Goal: Task Accomplishment & Management: Manage account settings

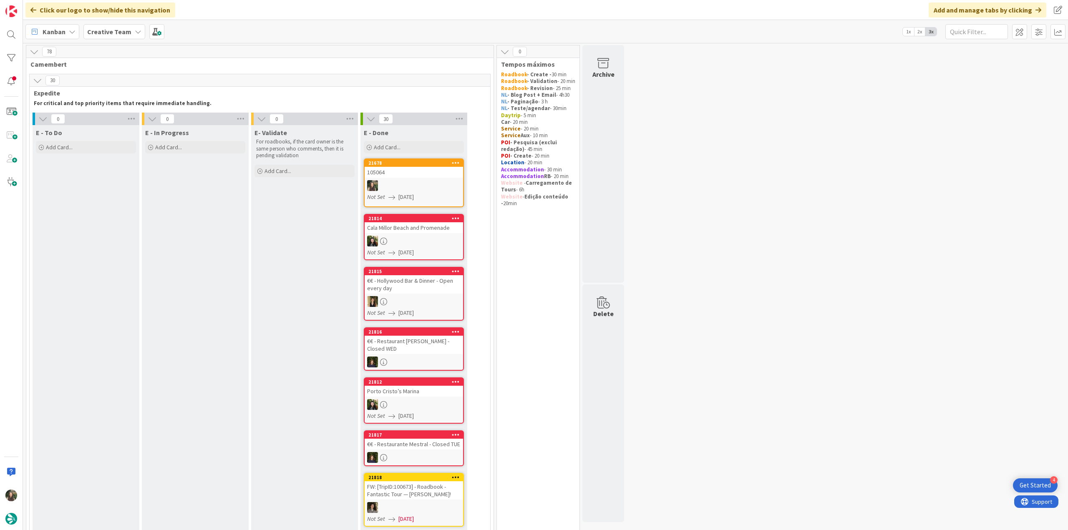
click at [417, 177] on div "105064" at bounding box center [414, 172] width 99 height 11
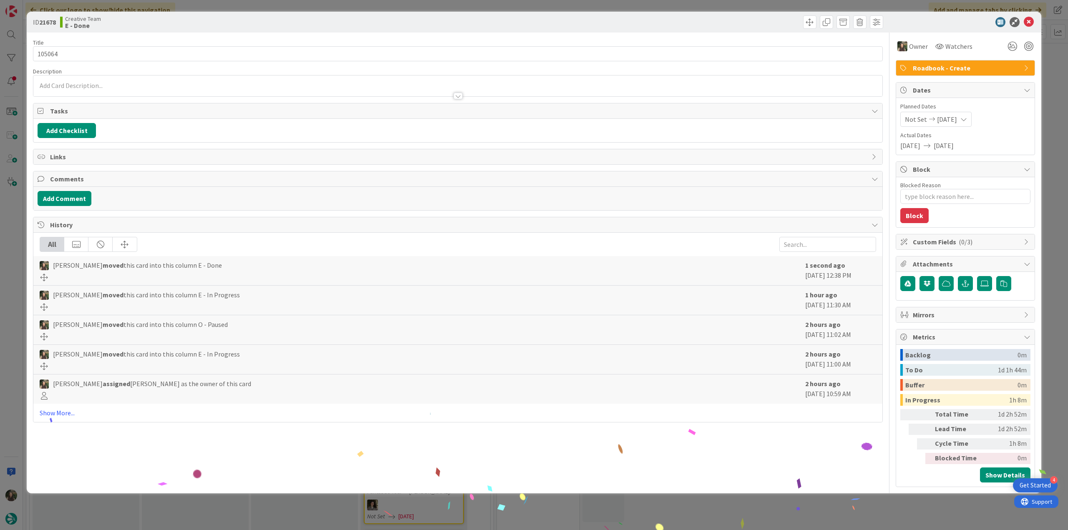
click at [796, 507] on div "ID 21678 Creative Team E - Done Title 6 / 128 105064 Description Owner Watchers…" at bounding box center [534, 265] width 1068 height 530
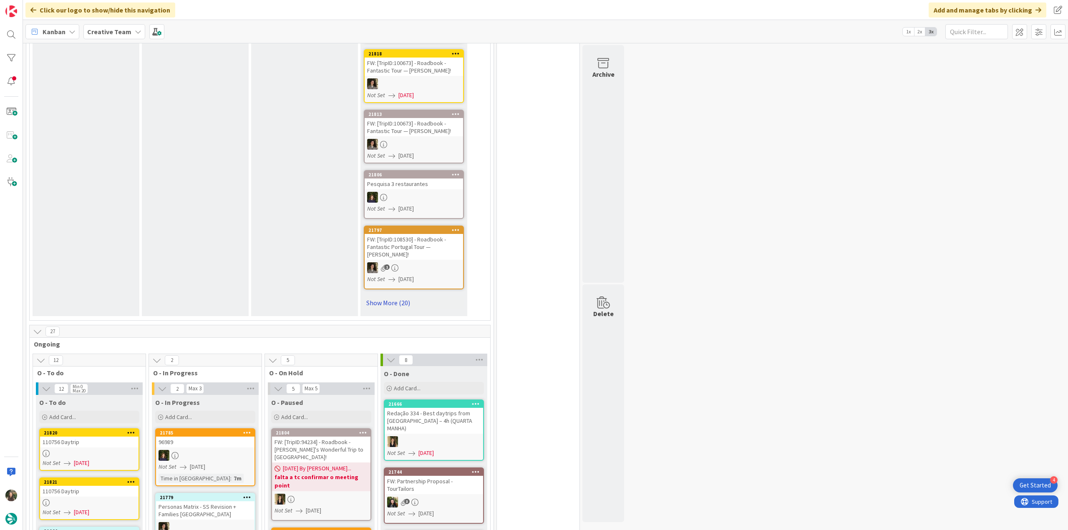
scroll to position [417, 0]
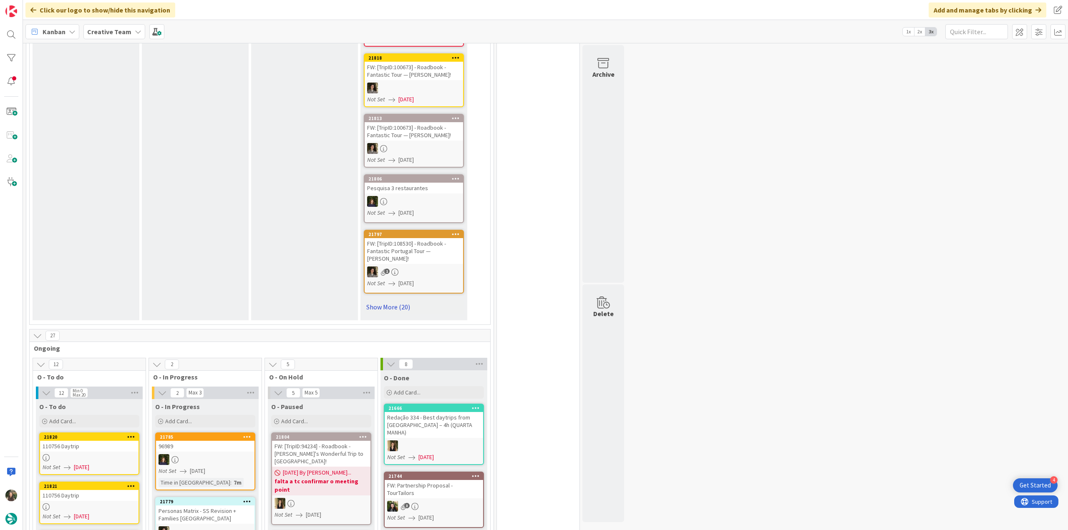
click at [394, 308] on link "Show More (20)" at bounding box center [414, 307] width 100 height 13
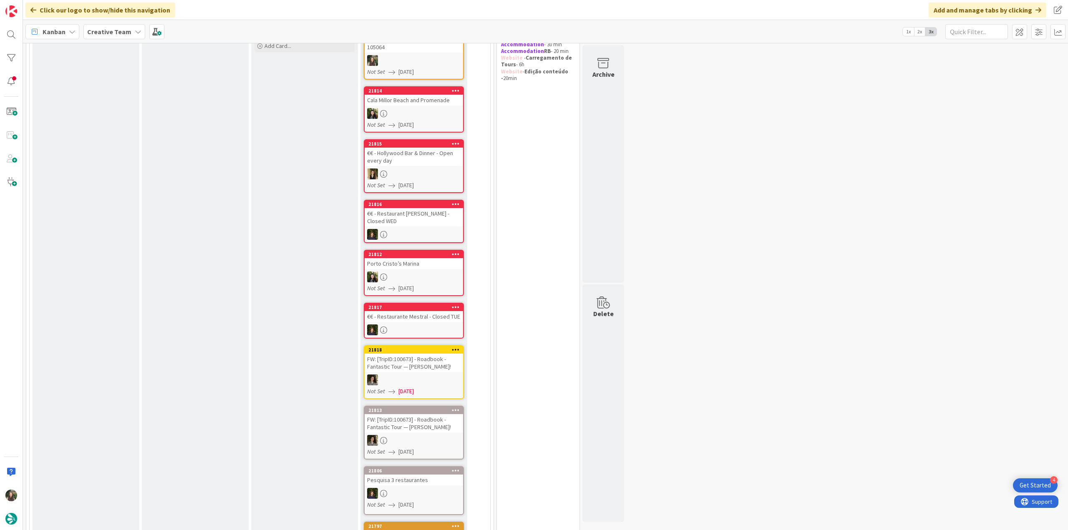
scroll to position [0, 0]
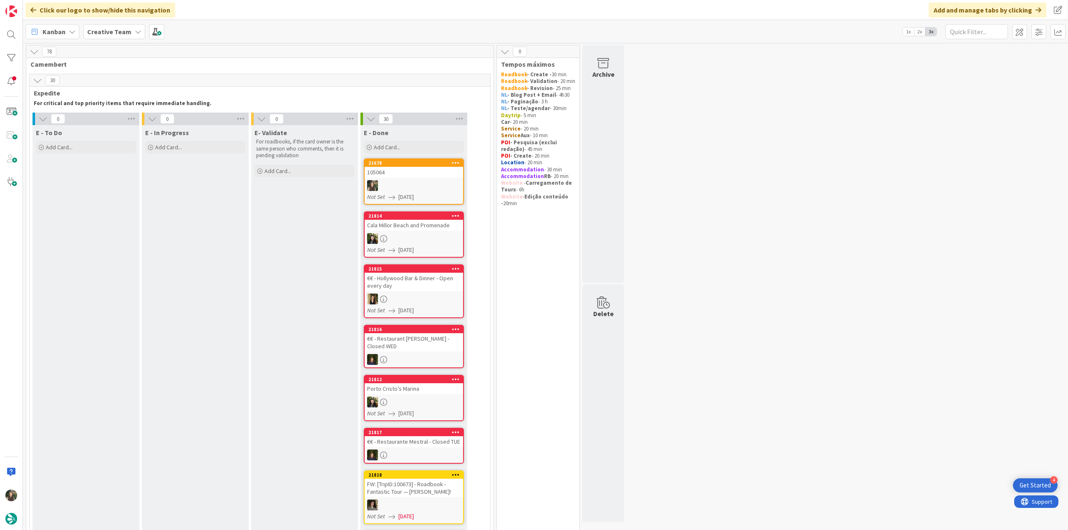
click at [393, 182] on div at bounding box center [414, 185] width 99 height 11
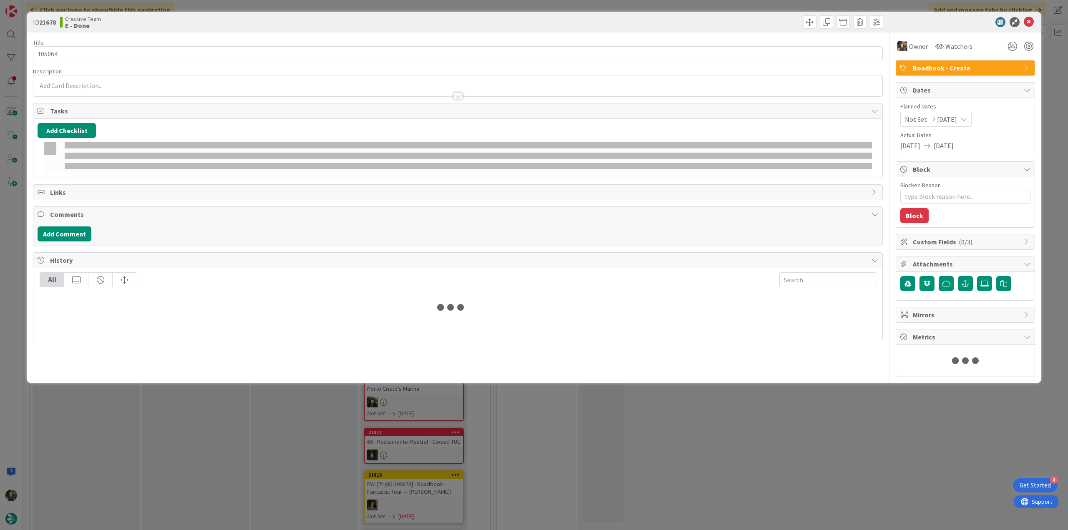
type textarea "x"
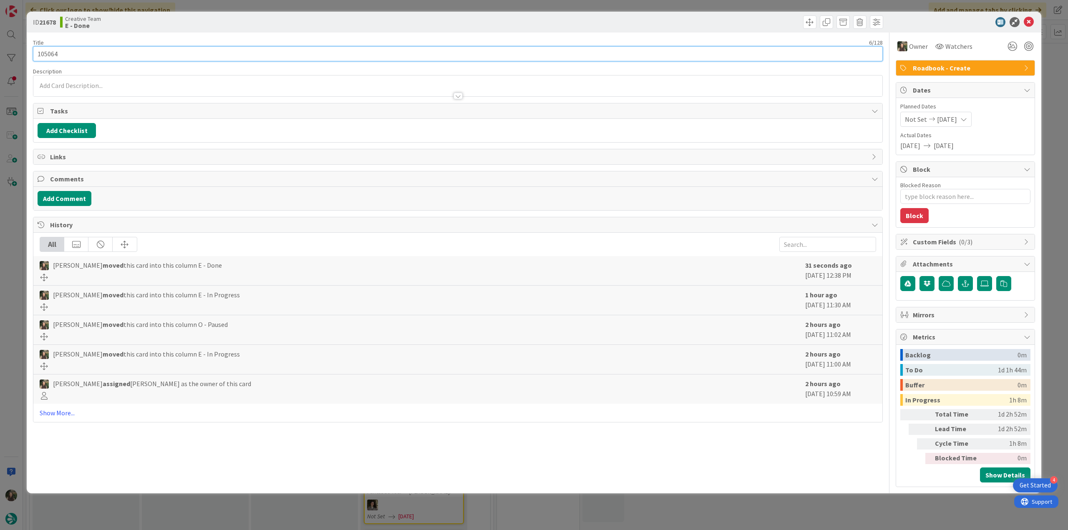
click at [55, 55] on input "105064" at bounding box center [458, 53] width 850 height 15
click at [15, 204] on div "ID 21678 Creative Team E - Done Title 6 / 128 105064 Description Owner Watchers…" at bounding box center [534, 265] width 1068 height 530
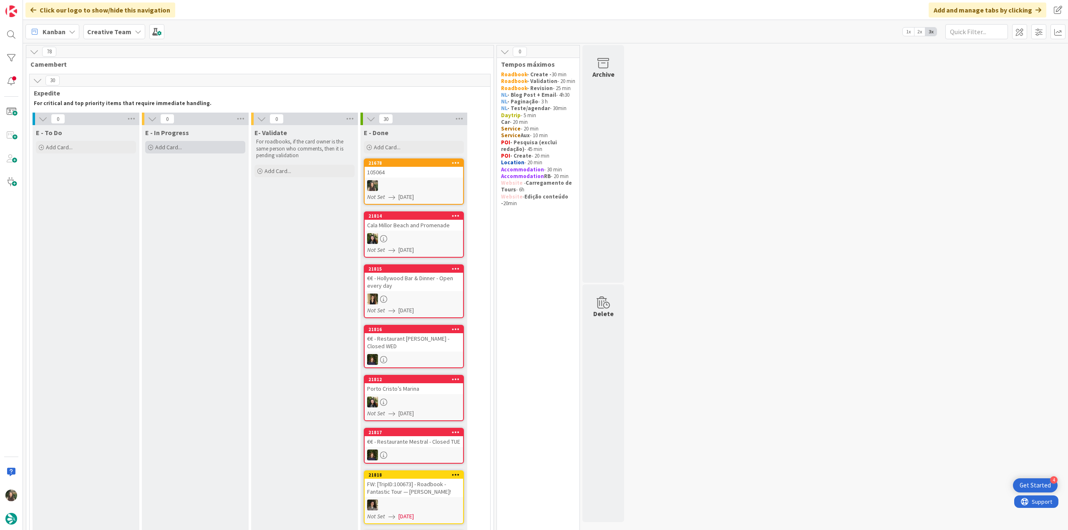
click at [204, 144] on div "Add Card..." at bounding box center [195, 147] width 100 height 13
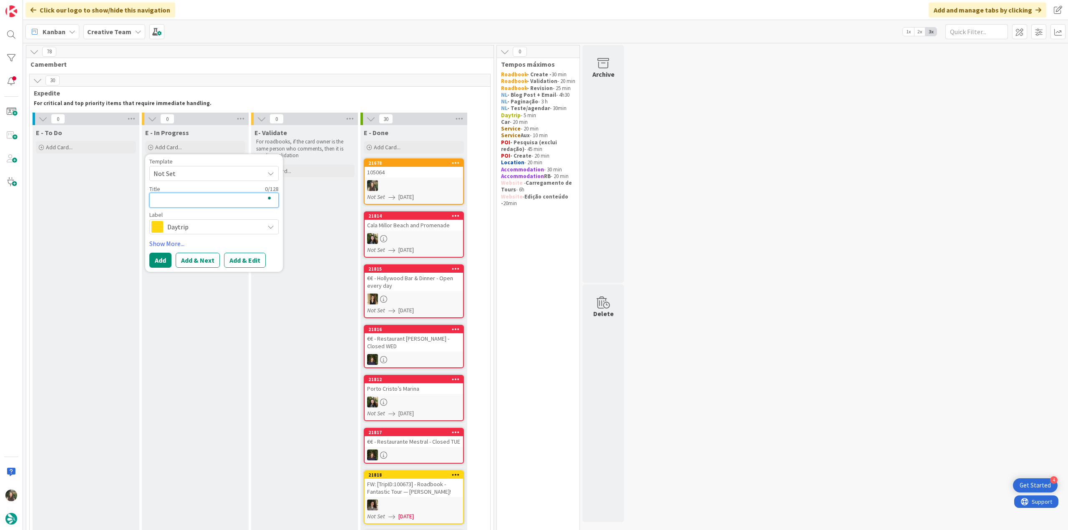
paste textarea "105064"
type textarea "105064"
type textarea "x"
type textarea "105064"
type textarea "x"
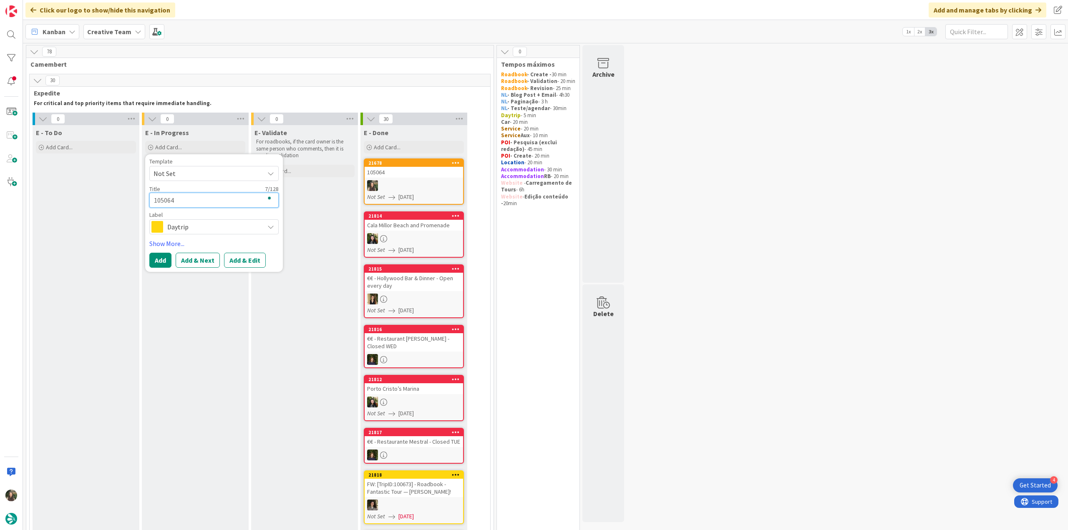
type textarea "105064 -"
type textarea "x"
type textarea "105064 -"
type textarea "x"
type textarea "105064 - c"
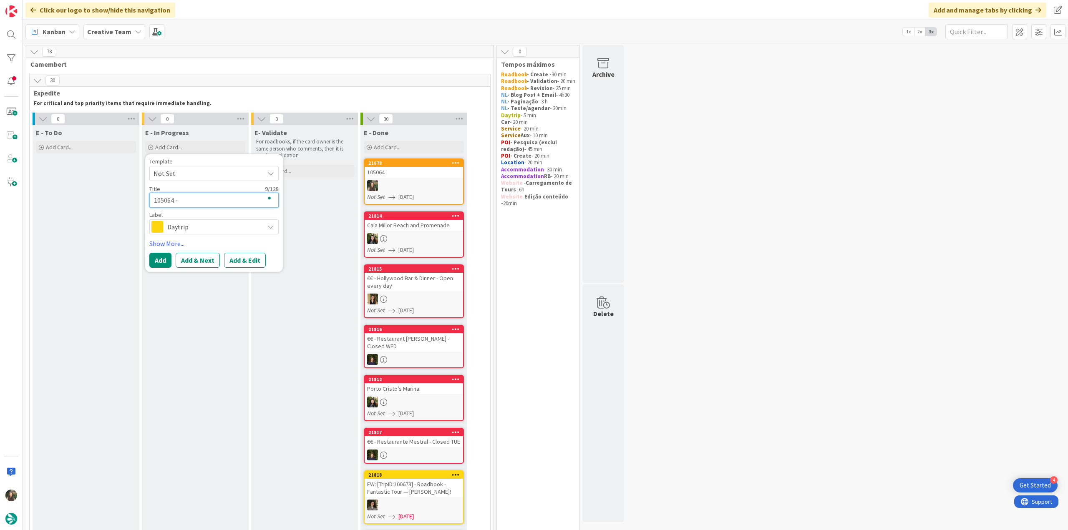
type textarea "x"
type textarea "105064 - co"
type textarea "x"
type textarea "105064 - con"
type textarea "x"
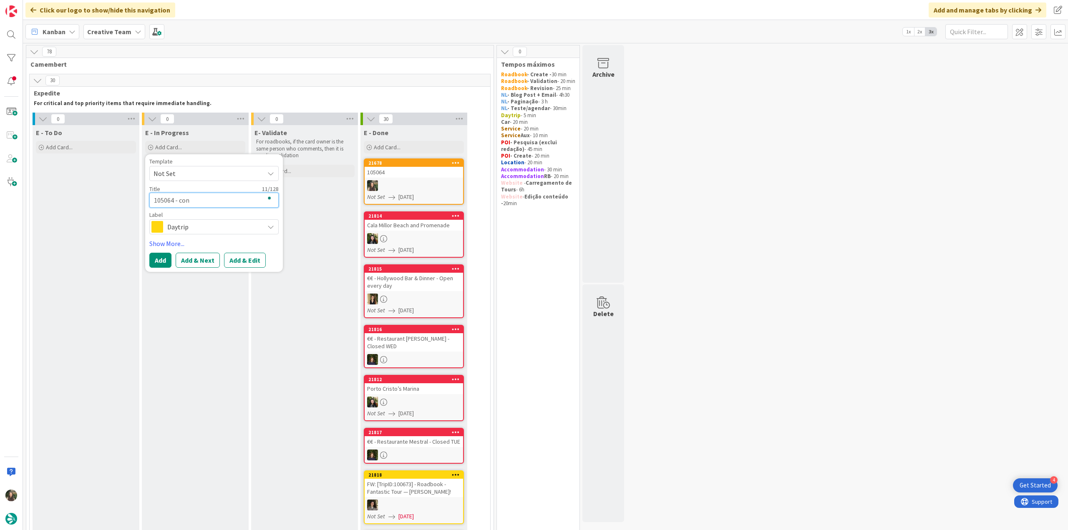
type textarea "105064 - cont"
type textarea "x"
type textarea "105064 - conti"
type textarea "x"
type textarea "105064 - contin"
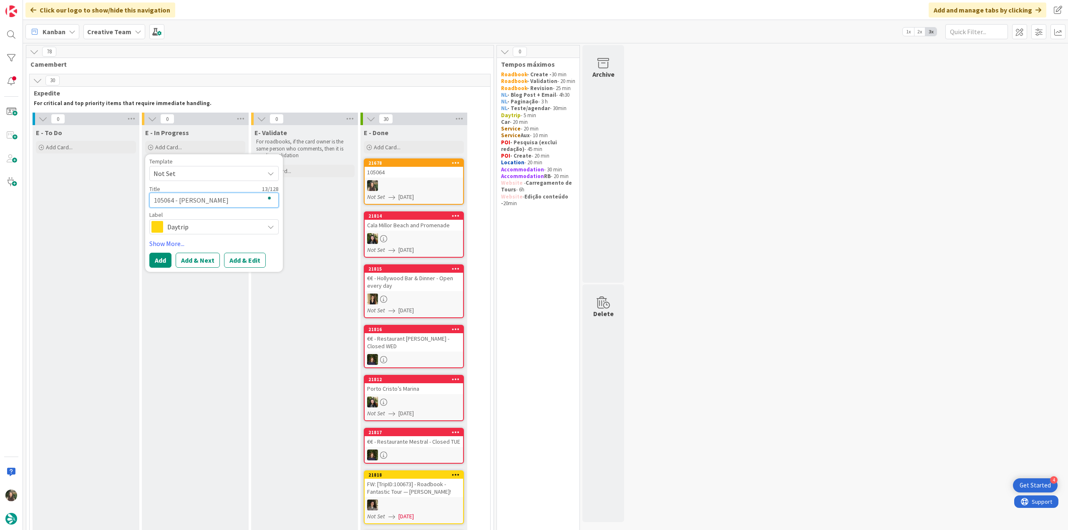
type textarea "x"
type textarea "105064 - continu"
type textarea "x"
type textarea "105064 - continua"
type textarea "x"
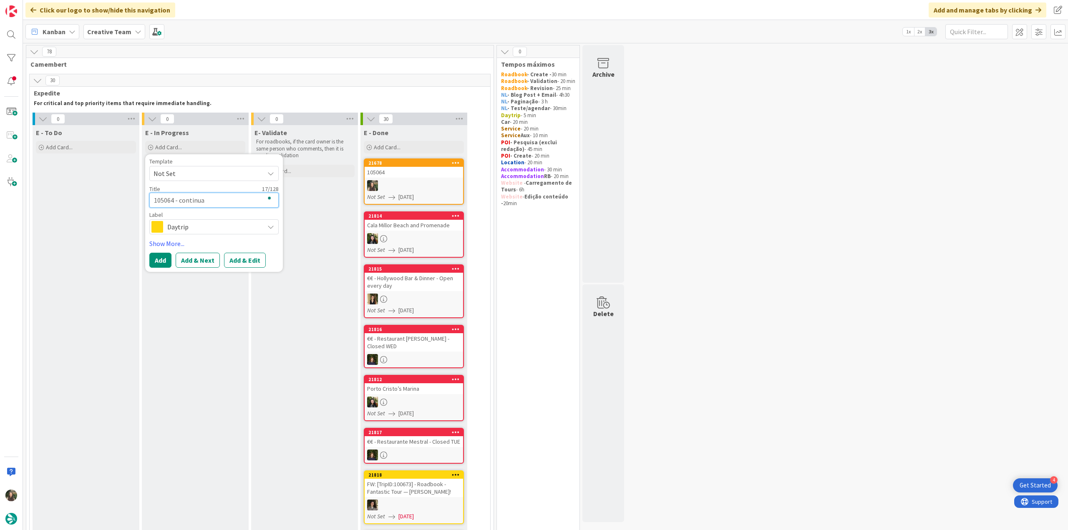
type textarea "105064 - continuaç"
type textarea "x"
type textarea "105064 - continuaçã"
type textarea "x"
type textarea "105064 - continuação"
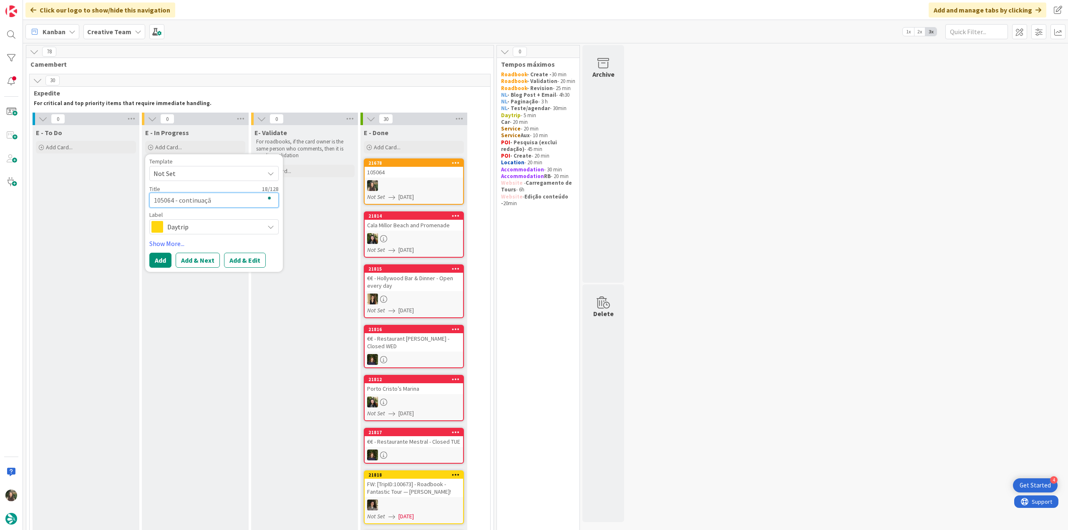
type textarea "x"
type textarea "105064 - continuação"
click at [207, 222] on span "Daytrip" at bounding box center [213, 227] width 93 height 12
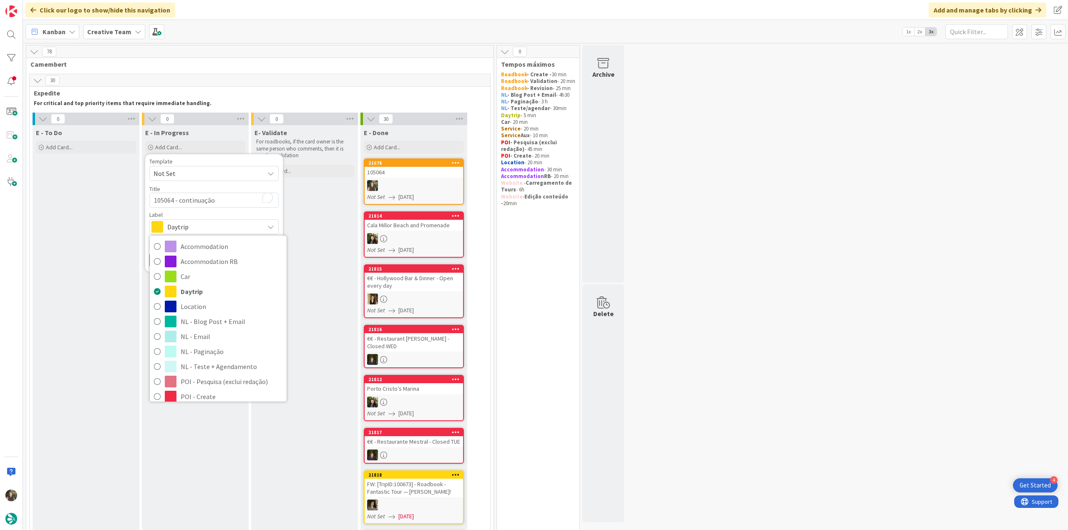
click at [226, 406] on span "Roadbook - Create" at bounding box center [232, 412] width 102 height 13
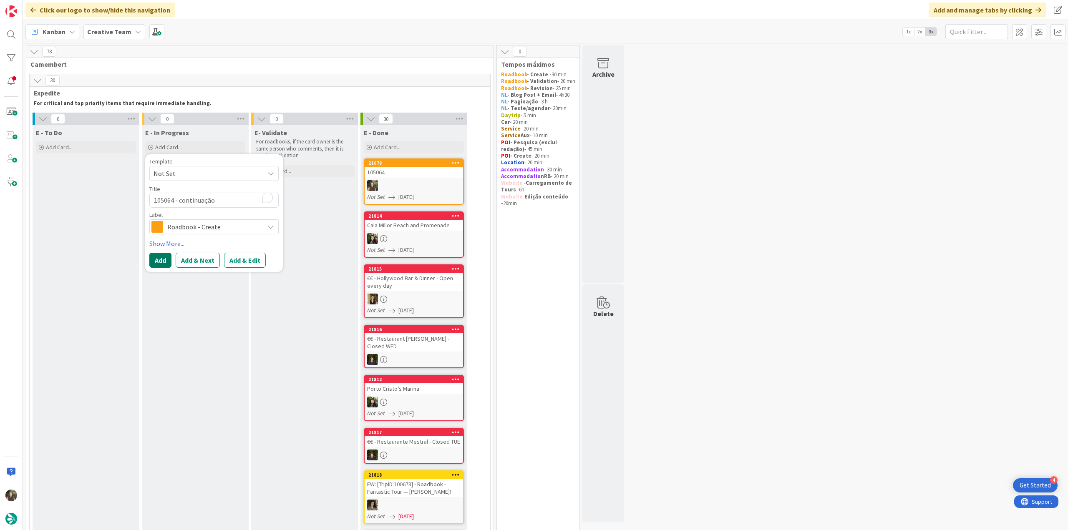
click at [162, 261] on button "Add" at bounding box center [160, 260] width 22 height 15
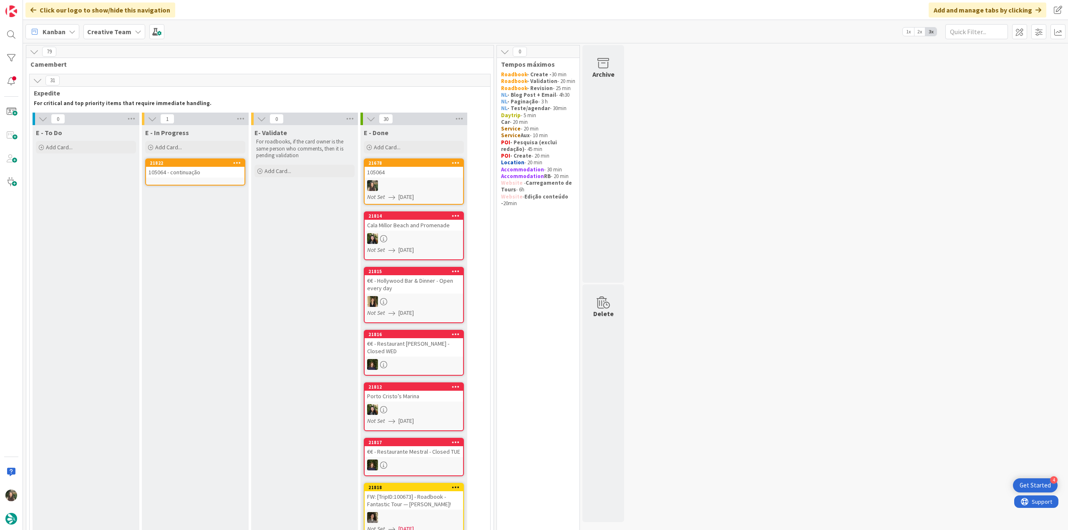
click at [201, 170] on div "105064 - continuação" at bounding box center [195, 172] width 99 height 11
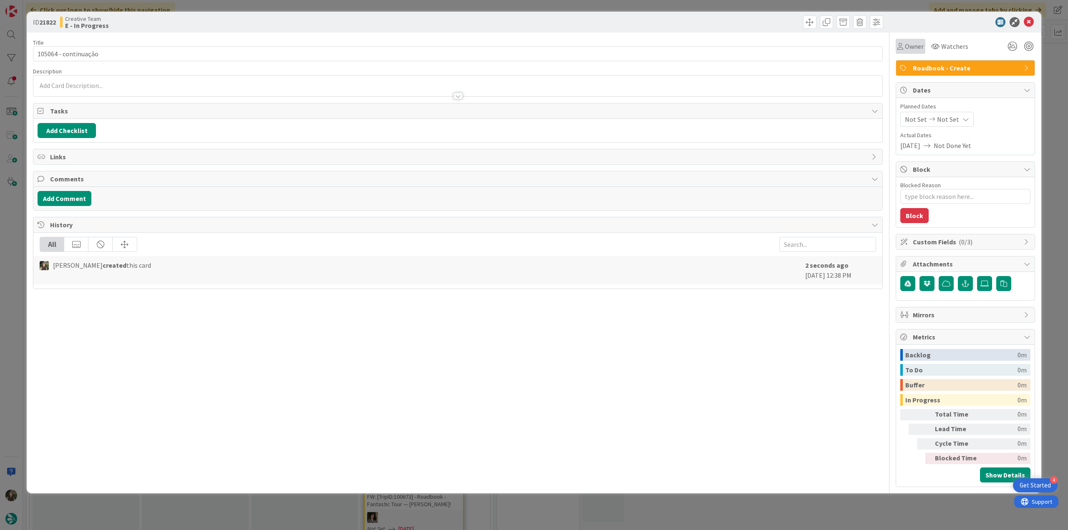
click at [909, 48] on span "Owner" at bounding box center [914, 46] width 19 height 10
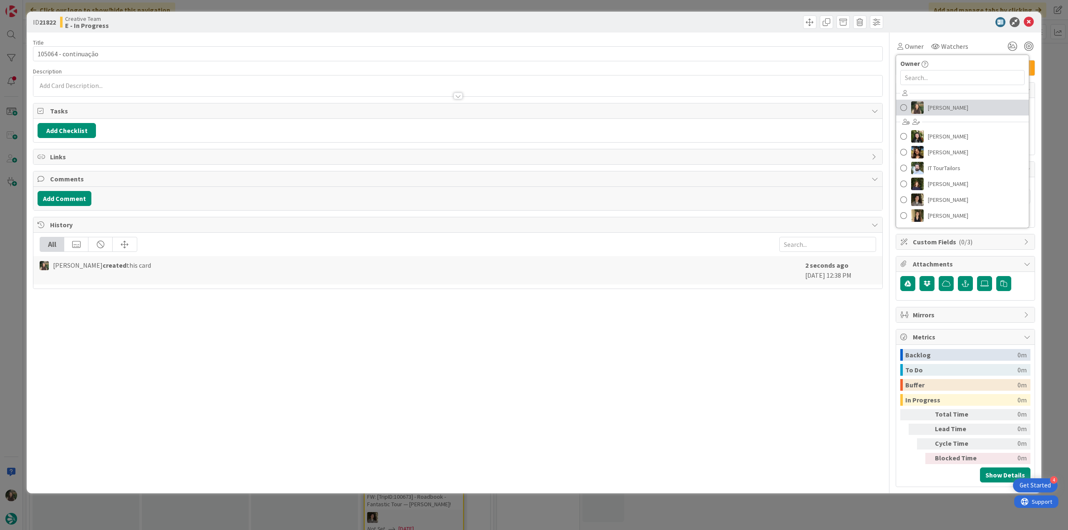
click at [934, 104] on span "[PERSON_NAME]" at bounding box center [948, 107] width 40 height 13
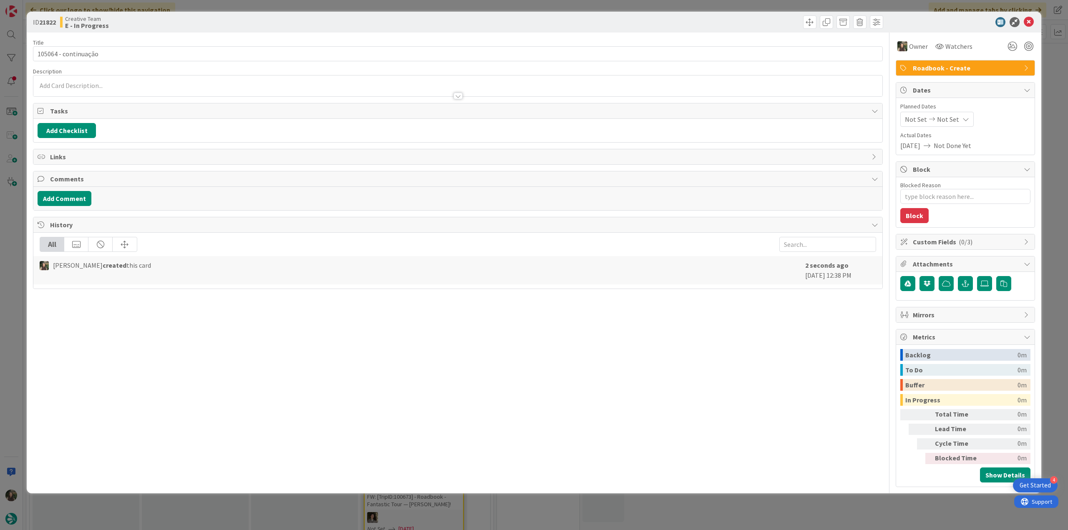
click at [1048, 95] on div "ID 21822 Creative Team E - In Progress Title 20 / 128 105064 - continuação Desc…" at bounding box center [534, 265] width 1068 height 530
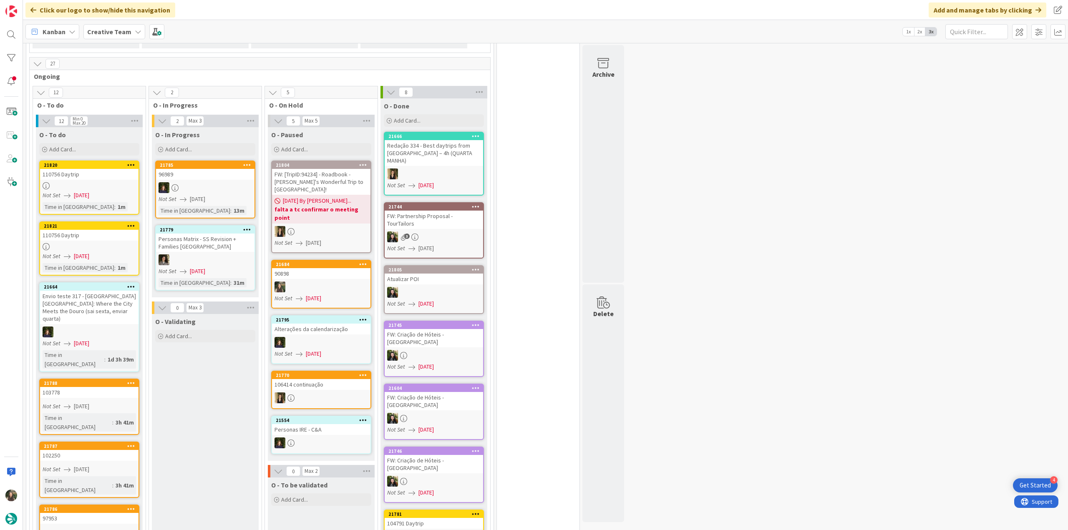
click at [115, 182] on div at bounding box center [89, 185] width 99 height 7
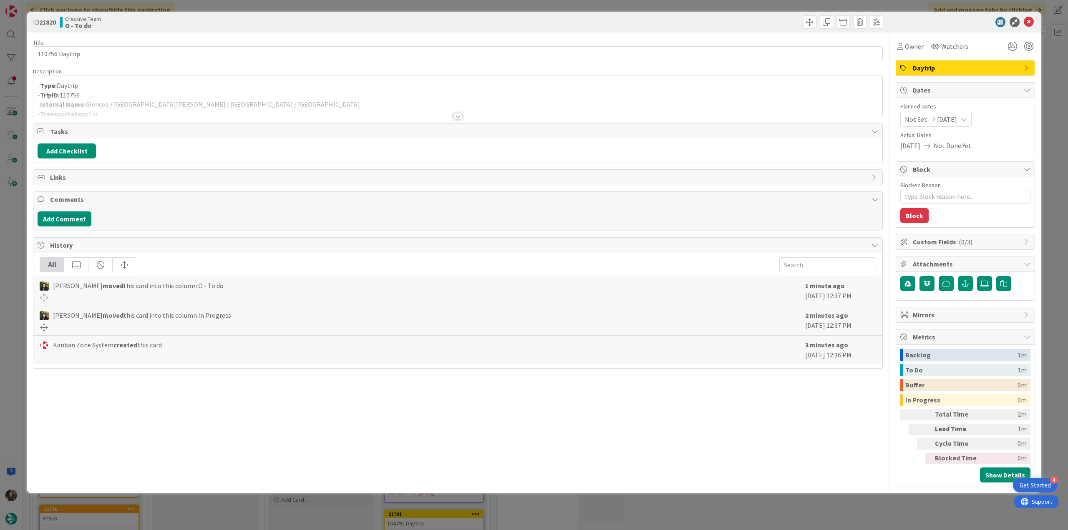
click at [290, 96] on div at bounding box center [457, 106] width 849 height 21
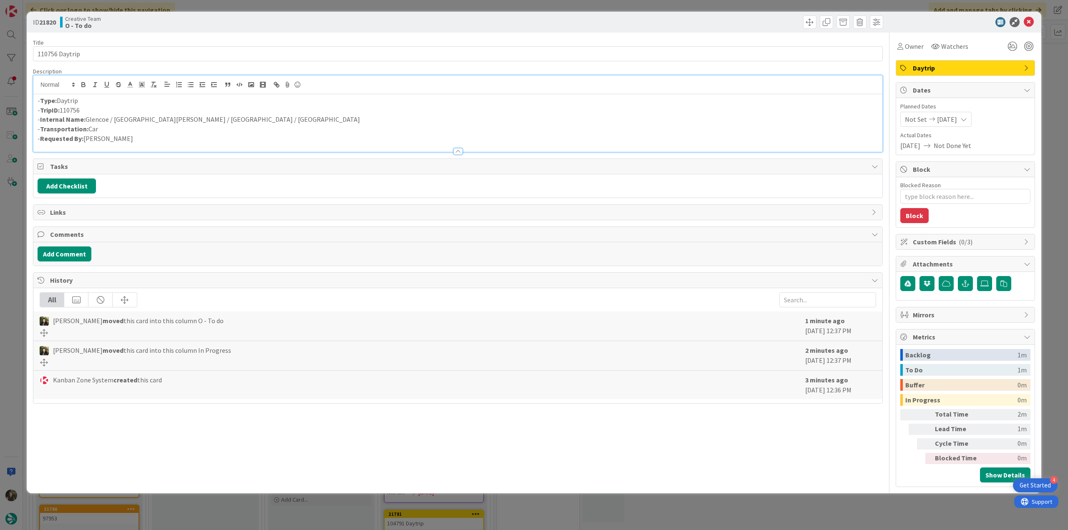
click at [912, 54] on div "Owner Watchers Daytrip Dates Planned Dates Not Set 08/27/2025 Actual Dates 08/2…" at bounding box center [965, 260] width 139 height 455
click at [915, 48] on span "Owner" at bounding box center [914, 46] width 19 height 10
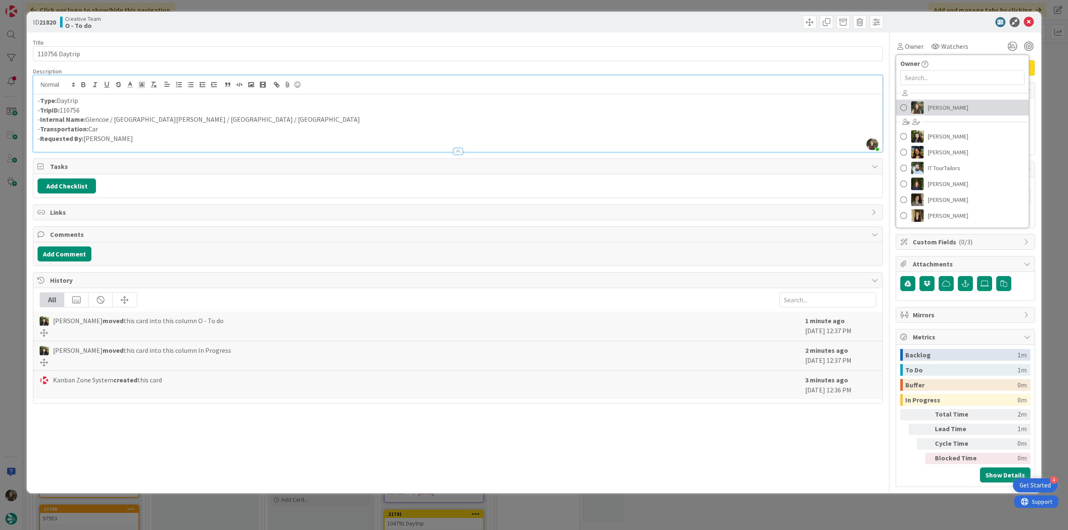
click at [927, 104] on link "[PERSON_NAME]" at bounding box center [963, 108] width 133 height 16
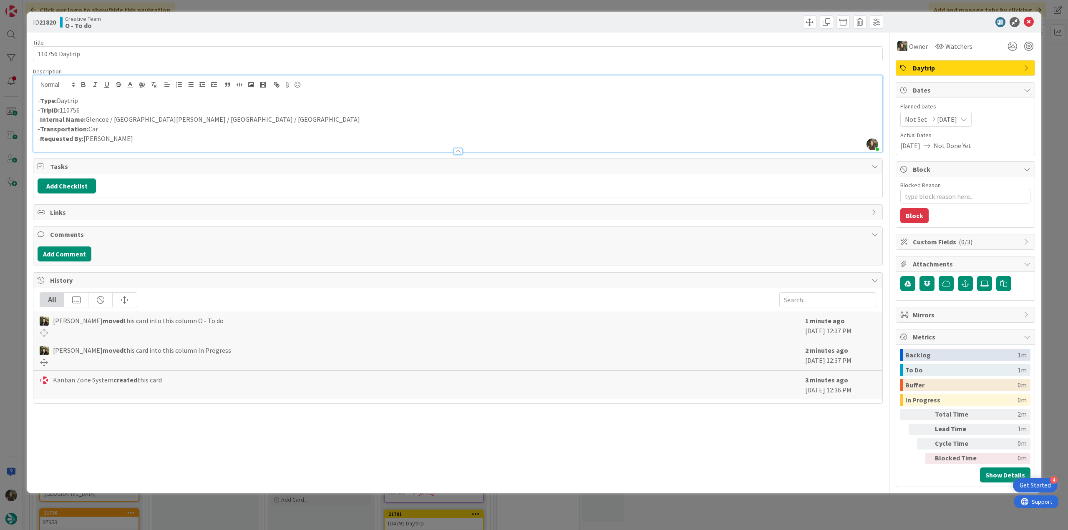
click at [1048, 71] on div "ID 21820 Creative Team O - To do Title 14 / 128 110756 Daytrip Description Inês…" at bounding box center [534, 265] width 1068 height 530
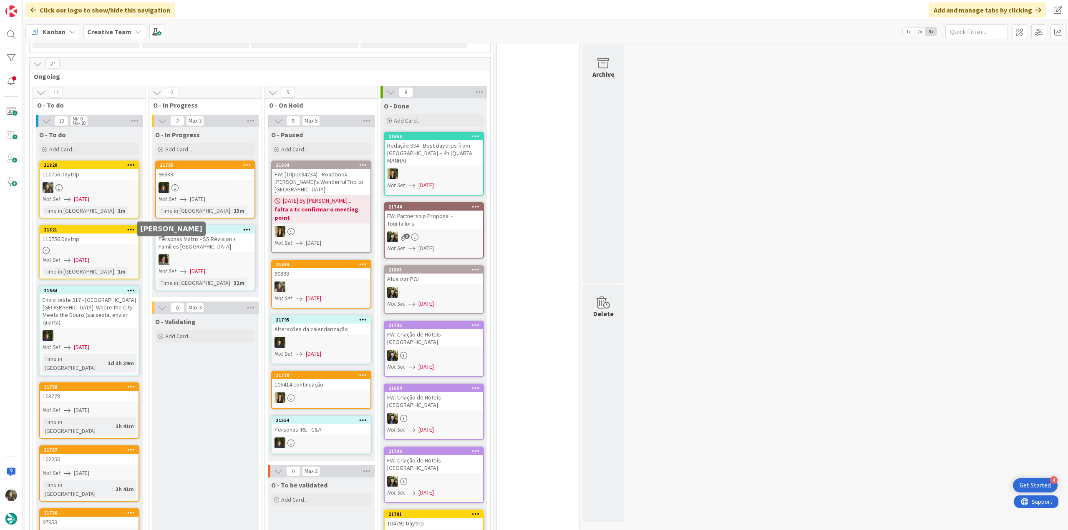
click at [120, 247] on div at bounding box center [89, 250] width 99 height 7
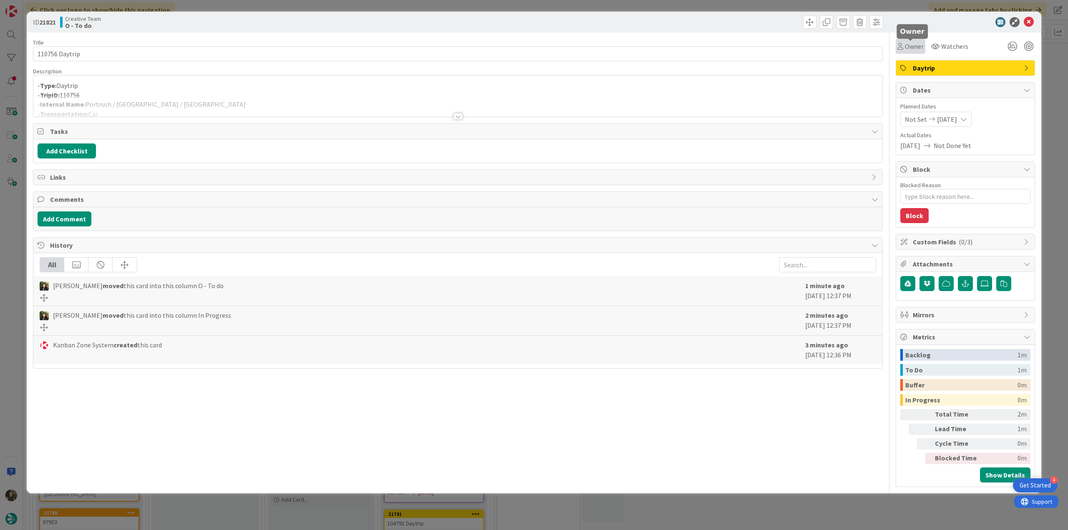
click at [907, 48] on span "Owner" at bounding box center [914, 46] width 19 height 10
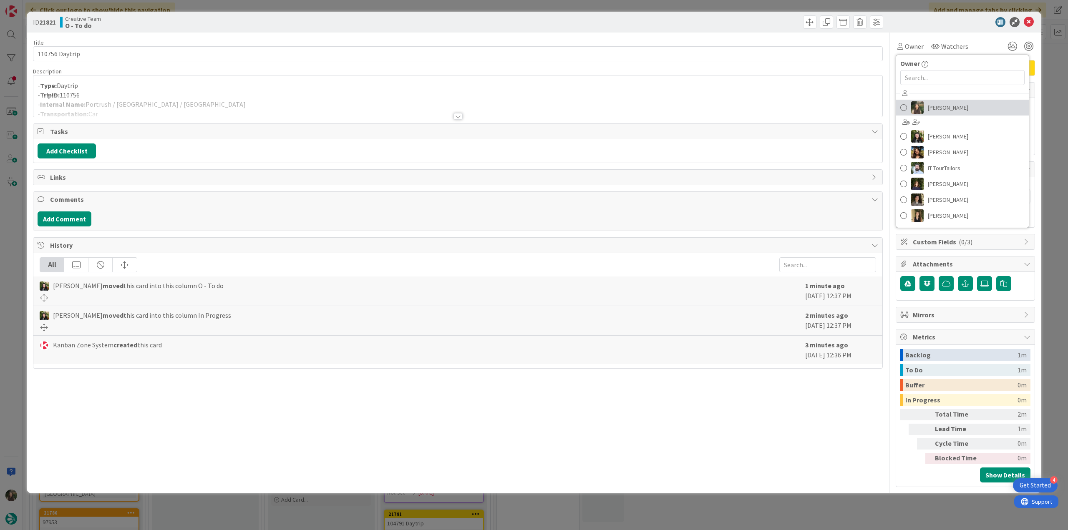
click at [937, 106] on span "[PERSON_NAME]" at bounding box center [948, 107] width 40 height 13
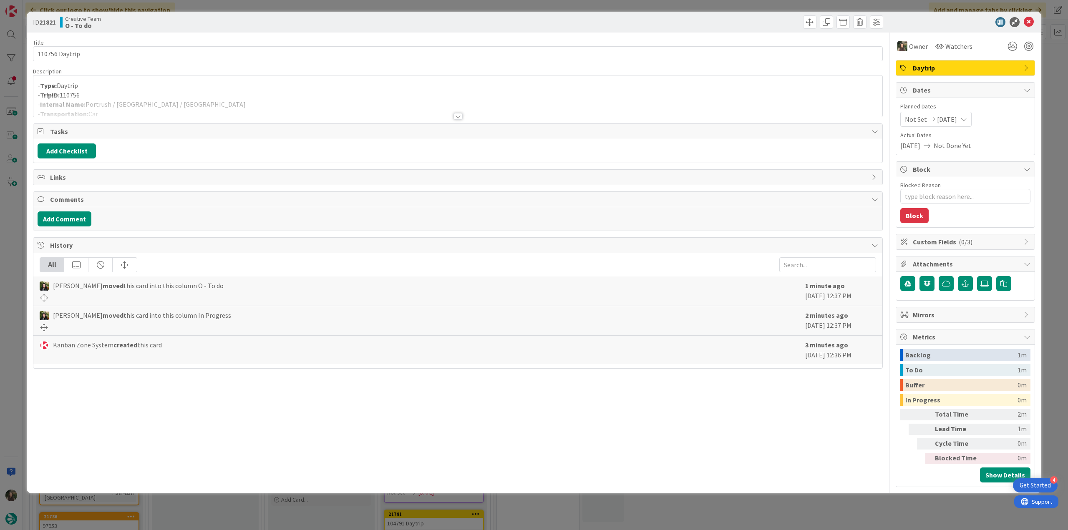
click at [1050, 76] on div "ID 21821 Creative Team O - To do Title 14 / 128 110756 Daytrip Description - Ty…" at bounding box center [534, 265] width 1068 height 530
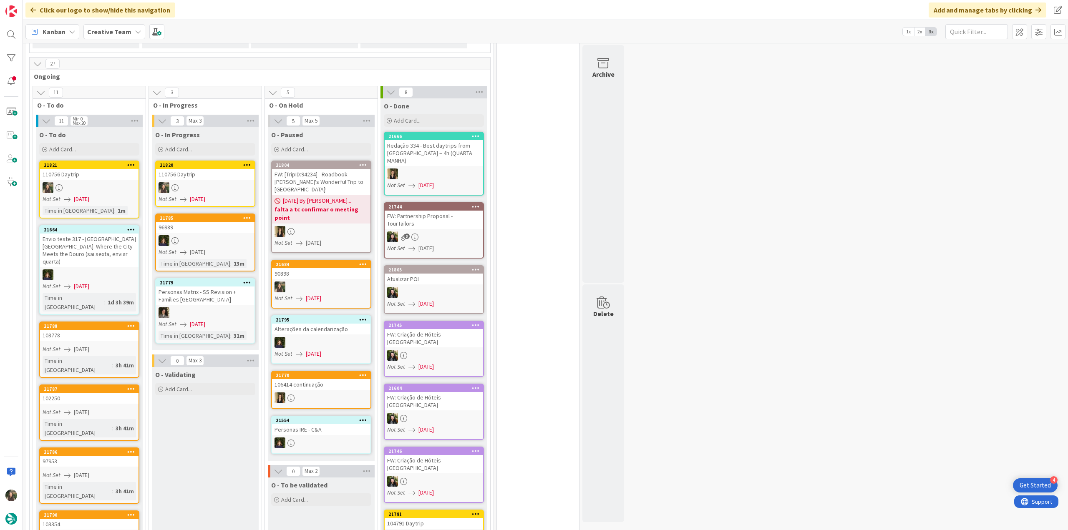
click at [202, 182] on div at bounding box center [205, 187] width 99 height 11
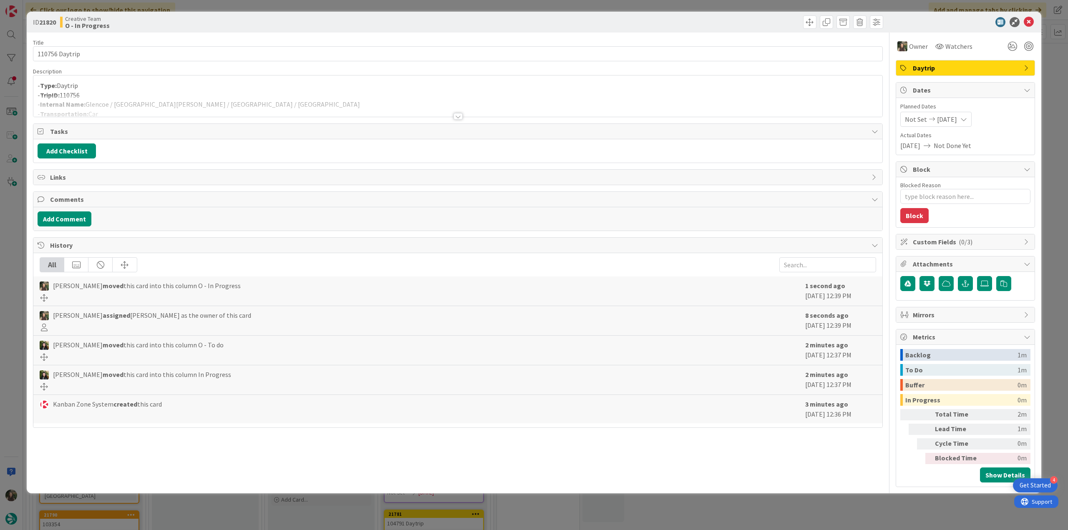
click at [182, 94] on p "- TripID: 110756" at bounding box center [458, 96] width 841 height 10
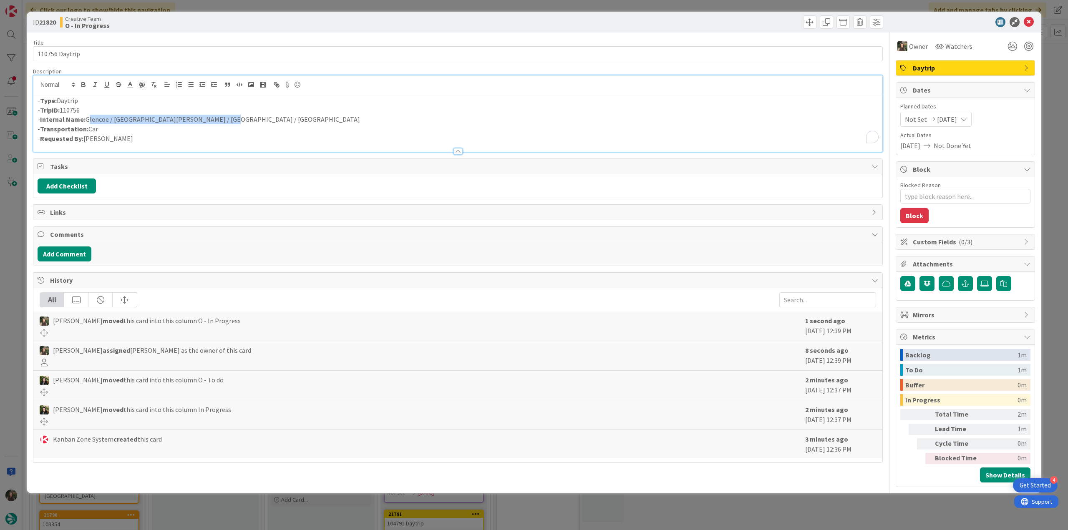
drag, startPoint x: 188, startPoint y: 118, endPoint x: 87, endPoint y: 121, distance: 101.0
click at [87, 121] on p "- Internal Name: Glencoe / Fort William / Glenfinnan / Portree" at bounding box center [458, 120] width 841 height 10
copy p "Glencoe / Fort William / Glenfinnan / Portree"
drag, startPoint x: 13, startPoint y: 239, endPoint x: 40, endPoint y: 234, distance: 27.6
click at [13, 239] on div "ID 21820 Creative Team O - In Progress Title 14 / 128 110756 Daytrip Descriptio…" at bounding box center [534, 265] width 1068 height 530
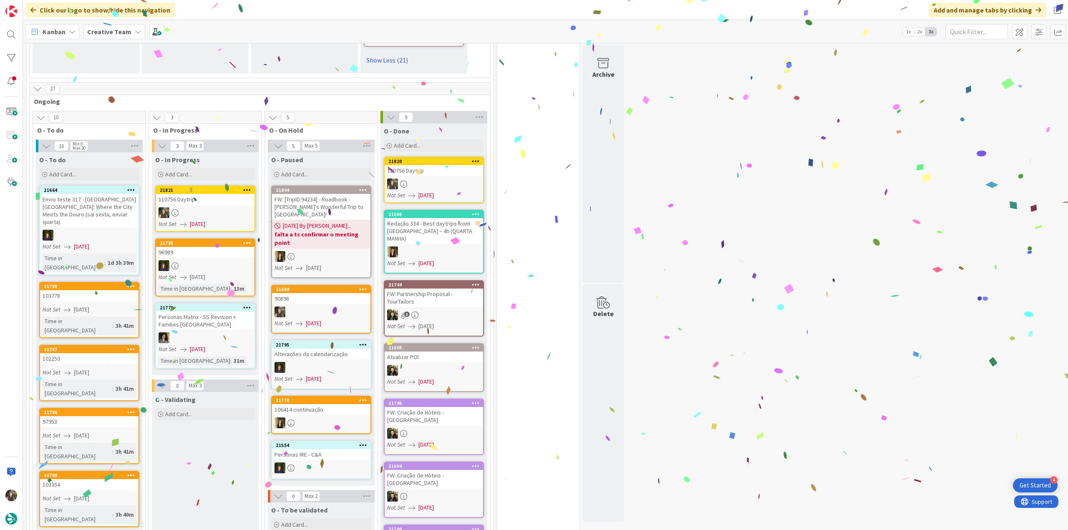
click at [218, 207] on div at bounding box center [205, 212] width 99 height 11
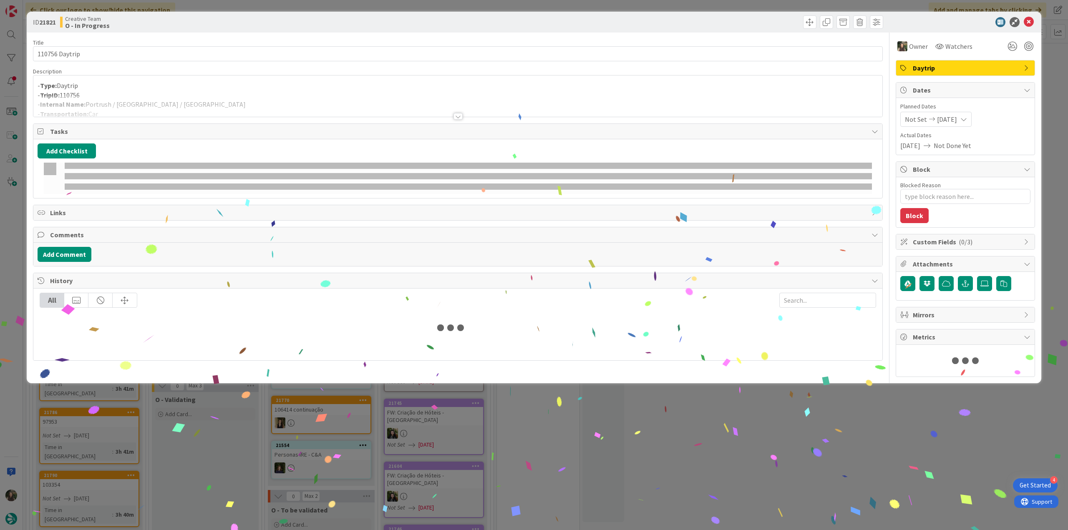
click at [179, 108] on div at bounding box center [457, 106] width 849 height 21
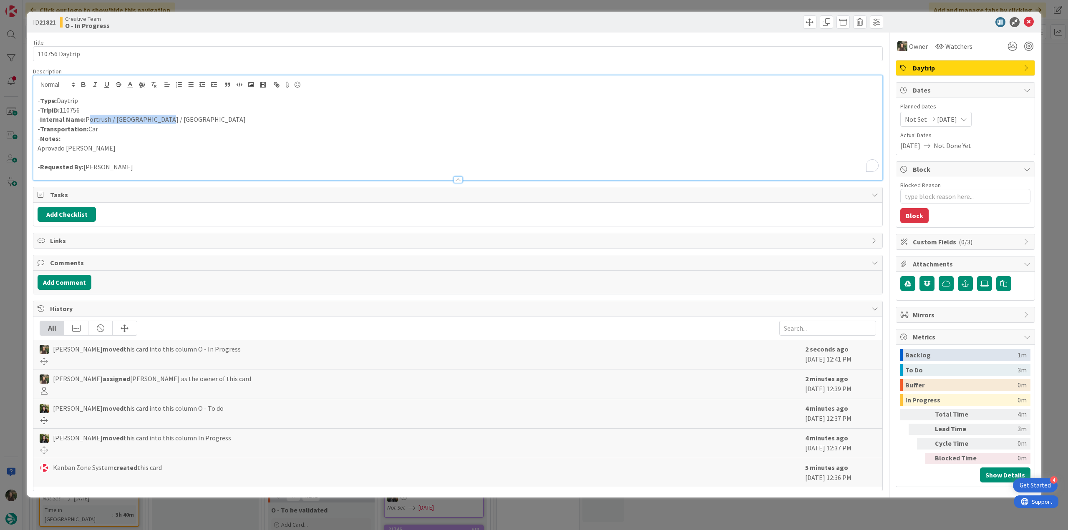
drag, startPoint x: 149, startPoint y: 118, endPoint x: 86, endPoint y: 119, distance: 63.4
click at [86, 119] on p "- Internal Name: Portrush / Armagh / Dublin" at bounding box center [458, 120] width 841 height 10
copy p "Portrush / [GEOGRAPHIC_DATA] / [GEOGRAPHIC_DATA]"
click at [123, 123] on p "- Internal Name: Portrush / Armagh / Dublin" at bounding box center [458, 120] width 841 height 10
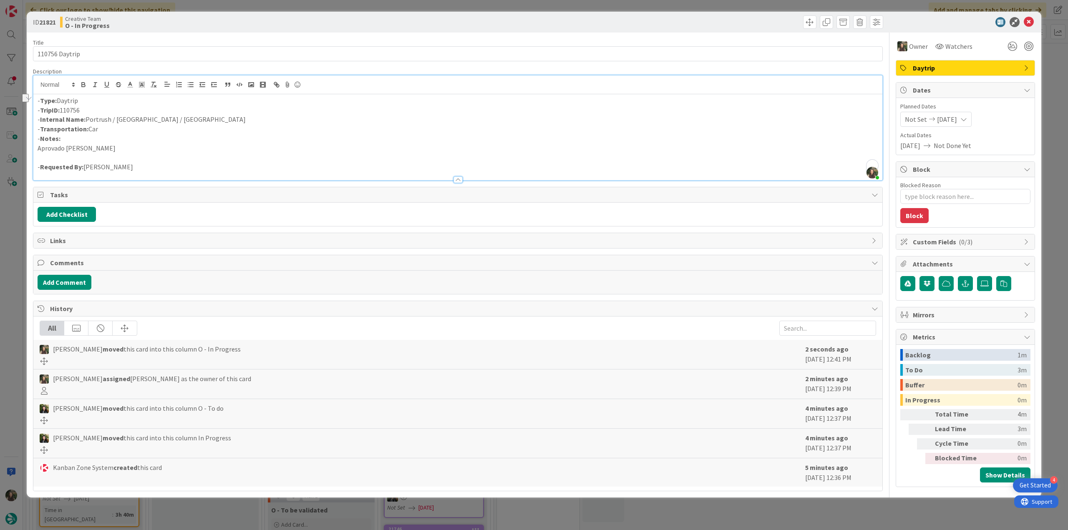
click at [143, 144] on p "Aprovado [PERSON_NAME]" at bounding box center [458, 149] width 841 height 10
click at [126, 121] on p "- Internal Name: Portrush / Armagh / Dublin" at bounding box center [458, 120] width 841 height 10
copy p "Armagh"
click at [17, 210] on div "ID 21821 Creative Team O - In Progress Title 14 / 128 110756 Daytrip Descriptio…" at bounding box center [534, 265] width 1068 height 530
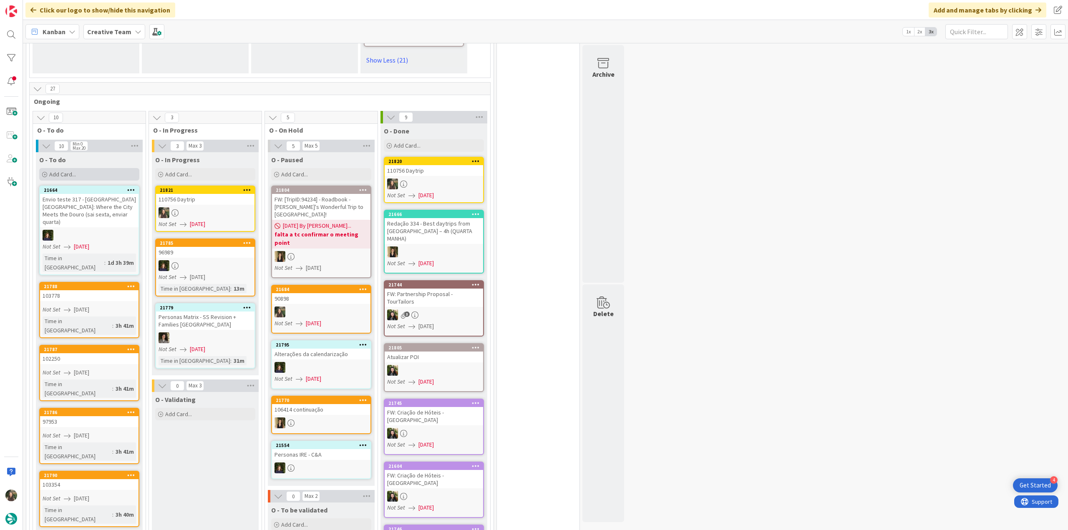
click at [63, 171] on span "Add Card..." at bounding box center [62, 175] width 27 height 8
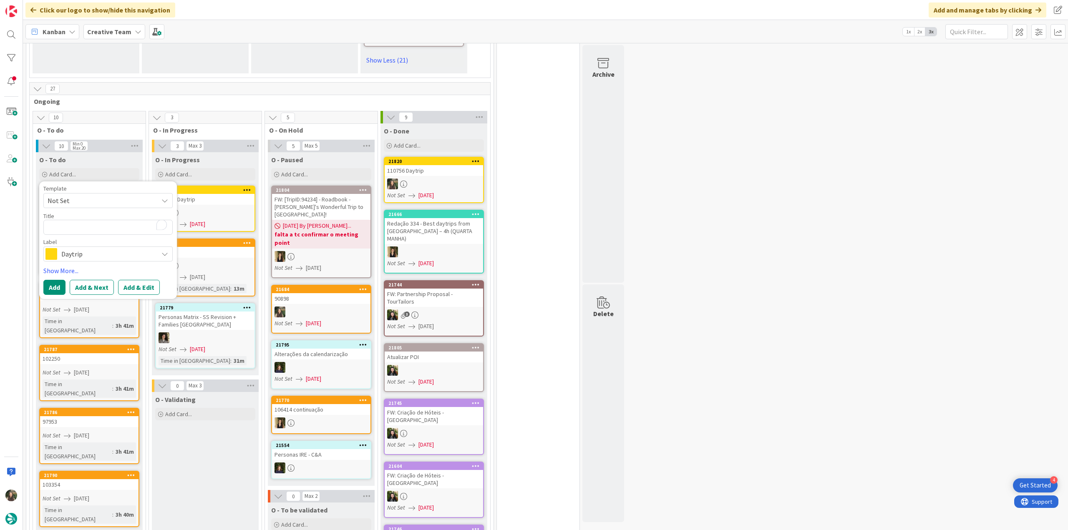
type textarea "x"
type textarea "Armagh"
click at [109, 248] on span "Daytrip" at bounding box center [107, 254] width 93 height 12
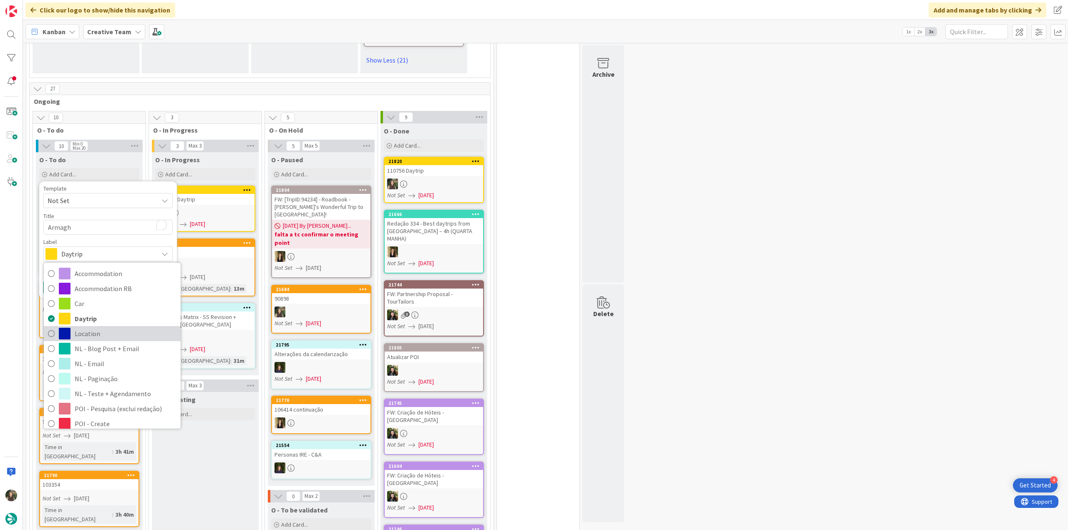
click at [104, 328] on span "Location" at bounding box center [126, 334] width 102 height 13
type textarea "x"
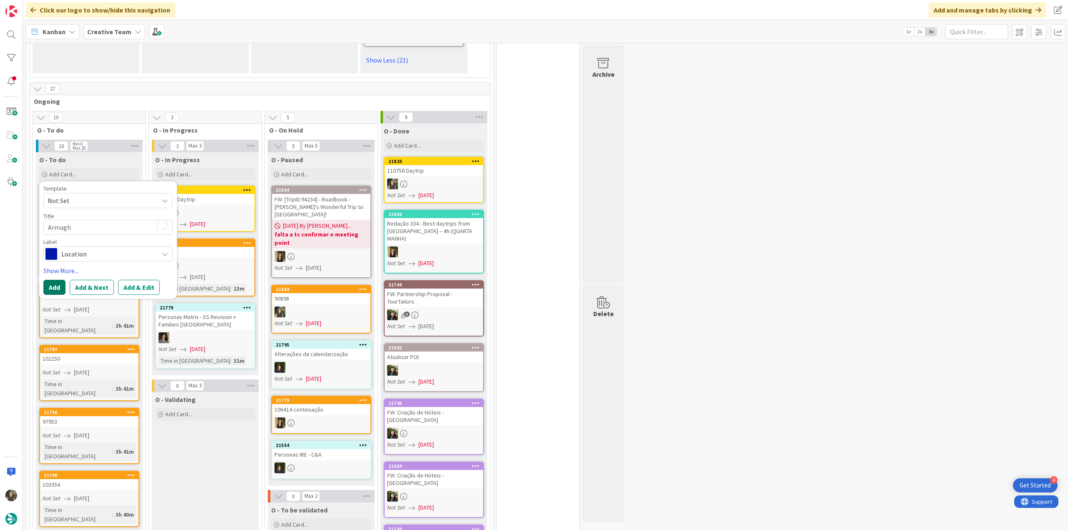
click at [59, 280] on button "Add" at bounding box center [54, 287] width 22 height 15
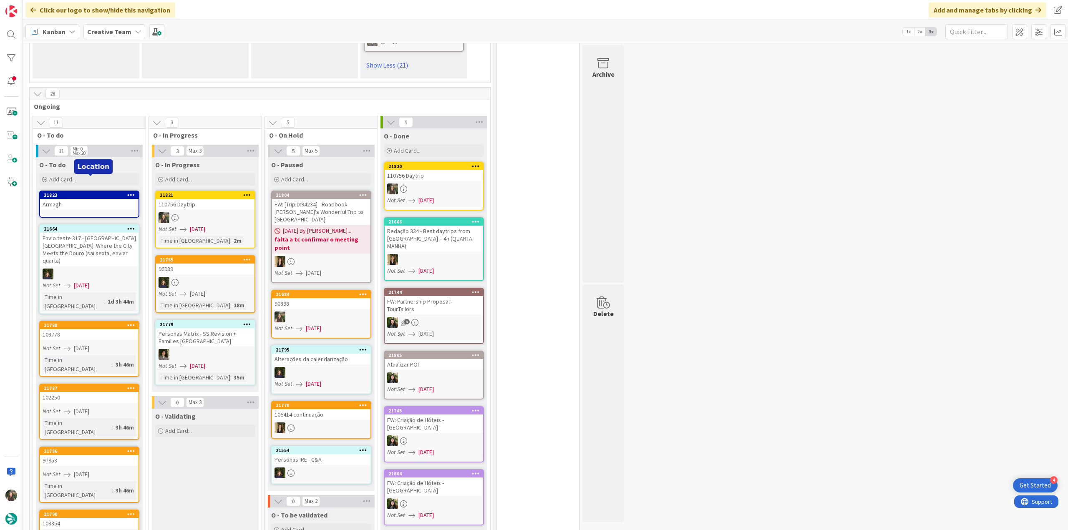
click at [89, 199] on div "Armagh" at bounding box center [89, 204] width 99 height 11
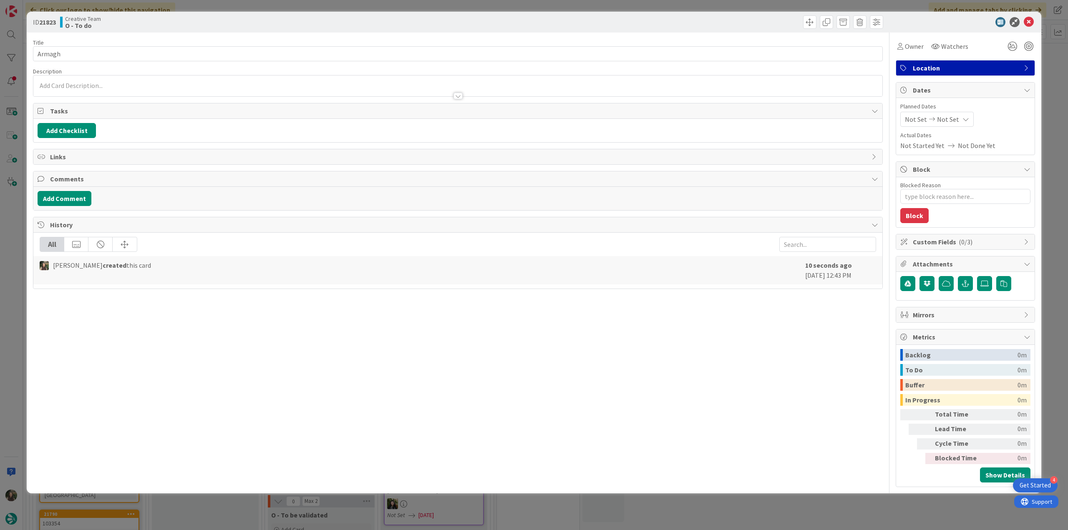
click at [18, 230] on div "ID 21823 Creative Team O - To do Title 7 / 128 Armagh Description Owner Watcher…" at bounding box center [534, 265] width 1068 height 530
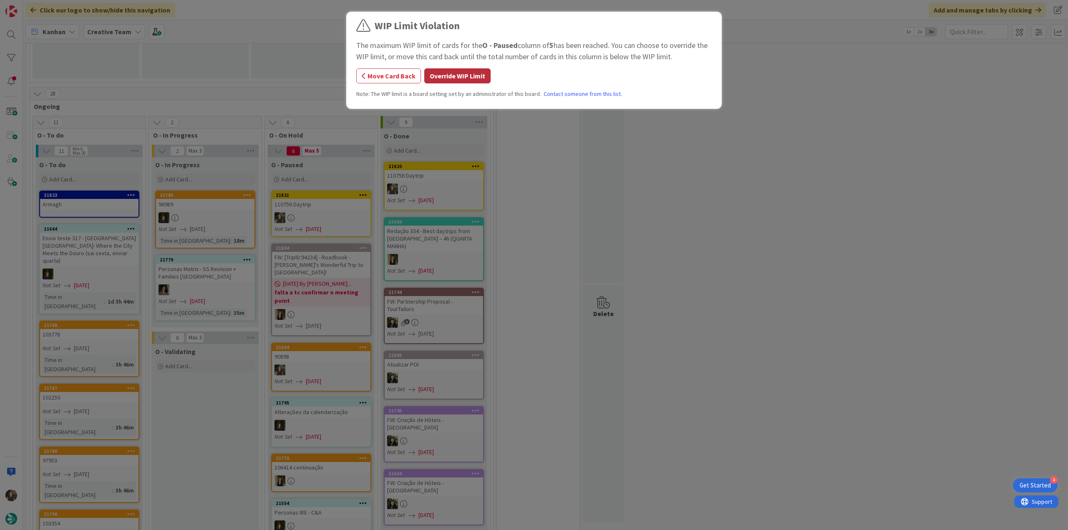
click at [462, 79] on button "Override WIP Limit" at bounding box center [457, 75] width 66 height 15
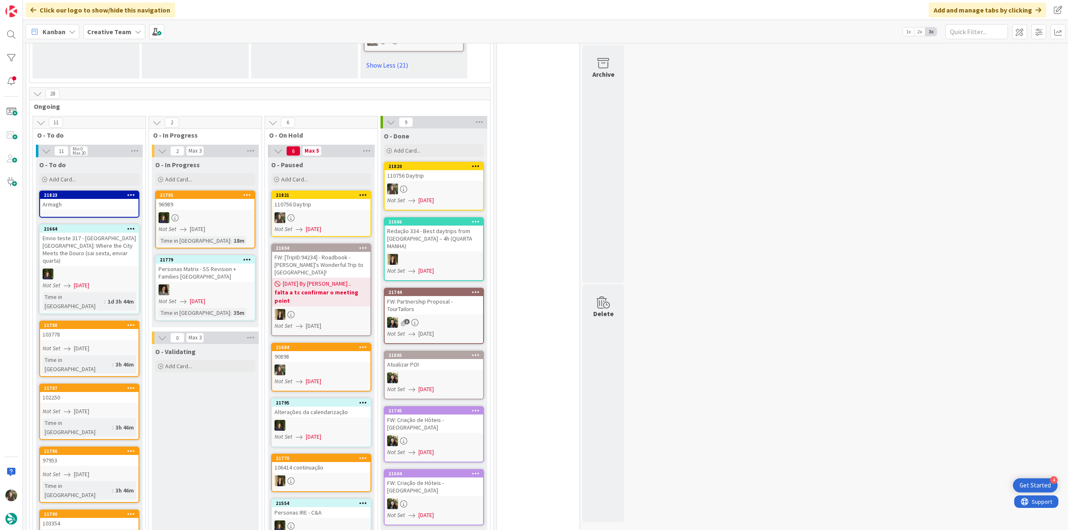
click at [337, 199] on div "110756 Daytrip" at bounding box center [321, 204] width 99 height 11
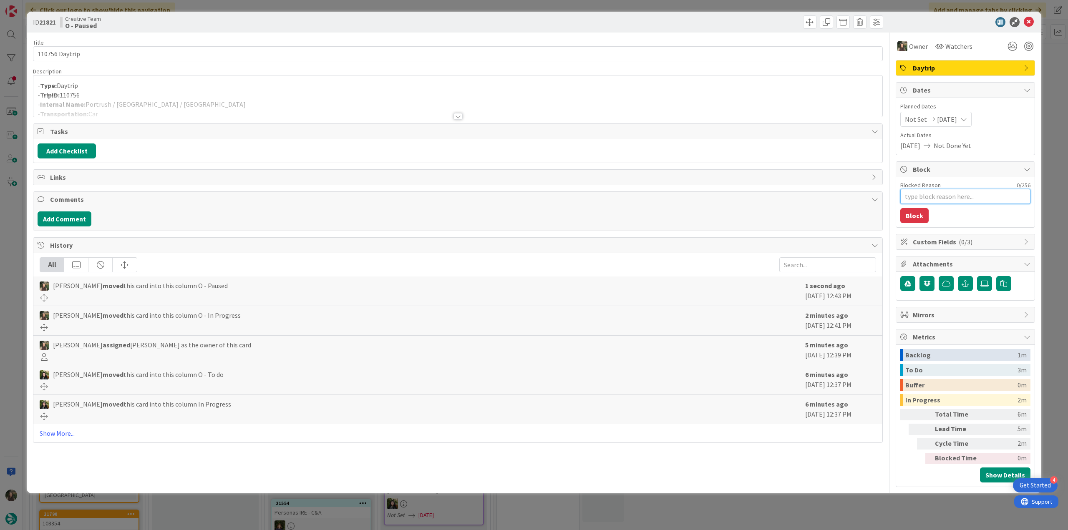
click at [926, 194] on textarea "Blocked Reason" at bounding box center [966, 196] width 130 height 15
type textarea "x"
type textarea "f"
type textarea "x"
type textarea "fa"
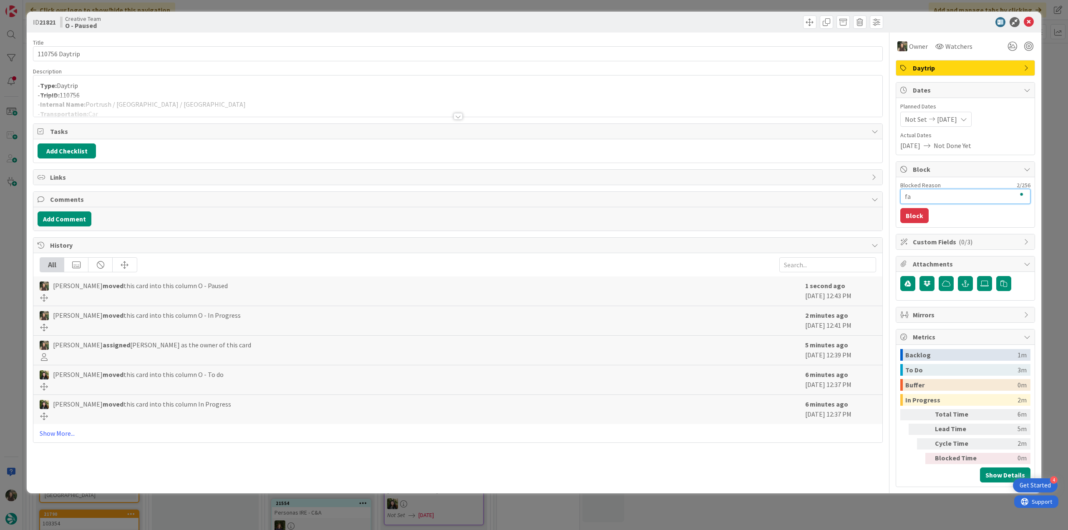
type textarea "x"
type textarea "fal"
type textarea "x"
type textarea "falt"
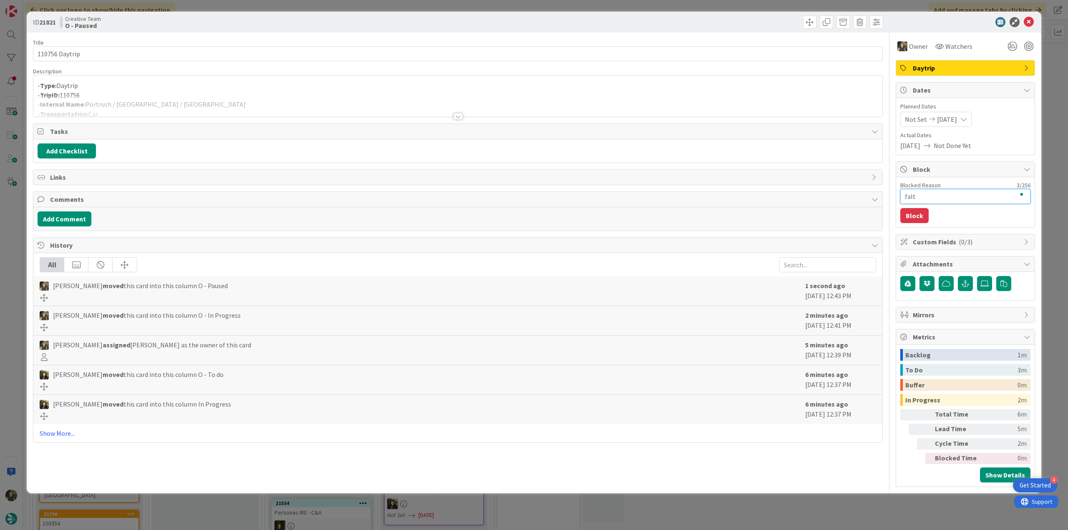
type textarea "x"
type textarea "falta"
type textarea "x"
type textarea "falta"
type textarea "x"
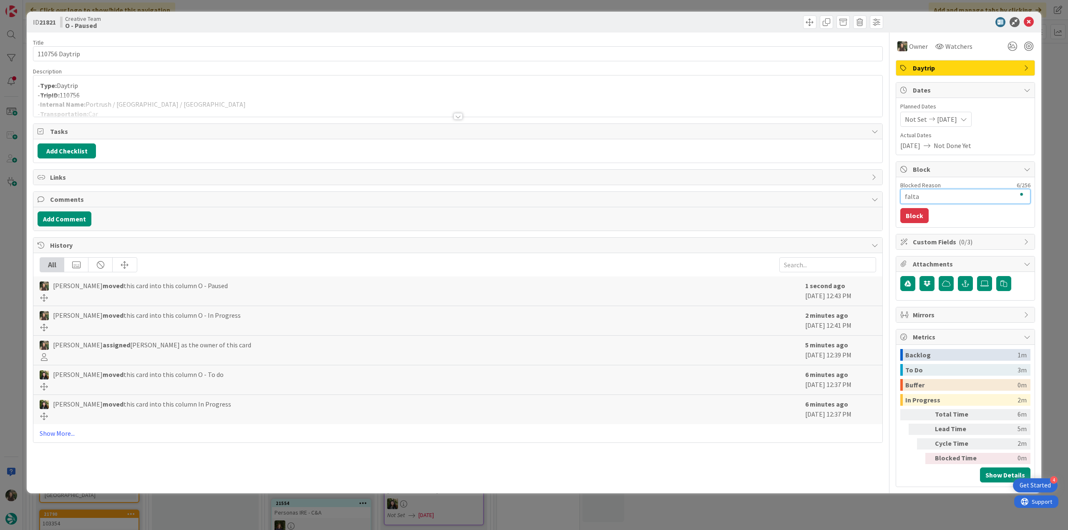
type textarea "falta l"
type textarea "x"
type textarea "falta lo"
type textarea "x"
type textarea "falta loc"
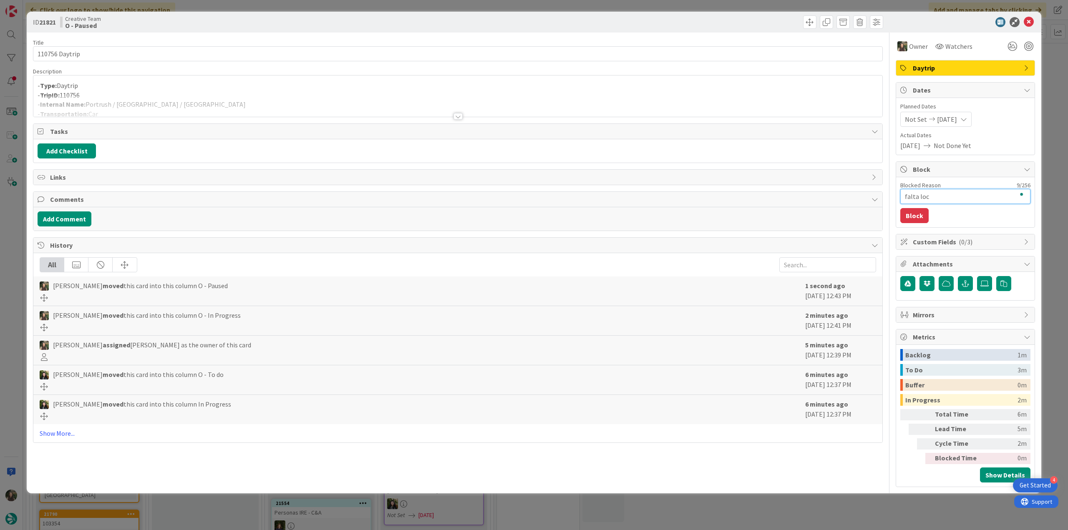
type textarea "x"
type textarea "falta loca"
type textarea "x"
type textarea "falta locat"
type textarea "x"
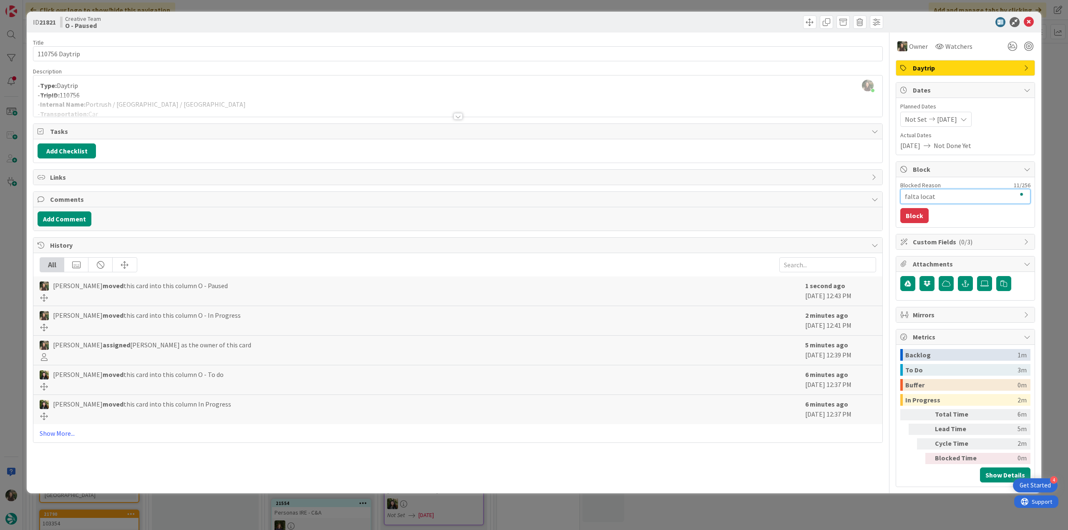
type textarea "falta locati"
type textarea "x"
type textarea "falta locatio"
type textarea "x"
type textarea "falta location"
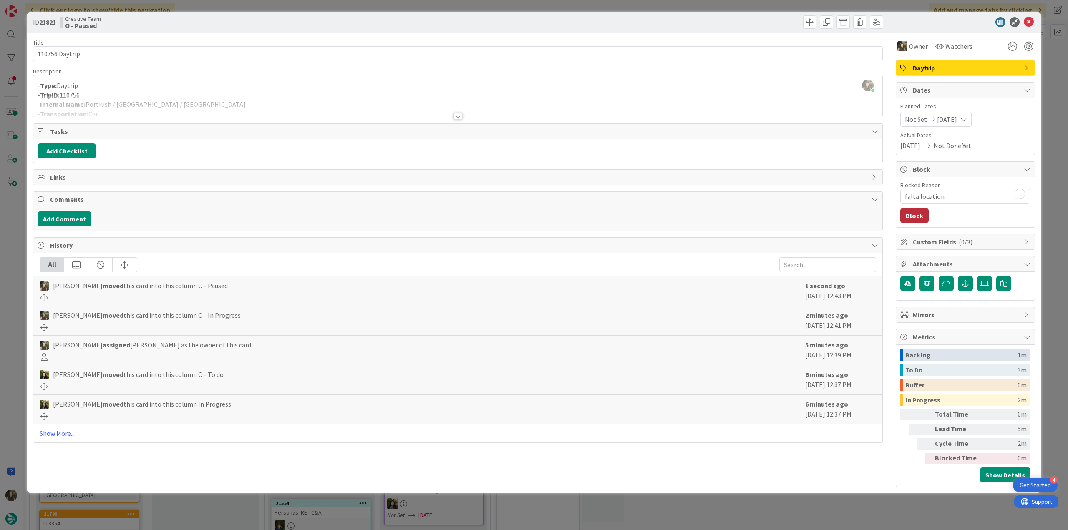
click at [912, 212] on button "Block" at bounding box center [915, 215] width 28 height 15
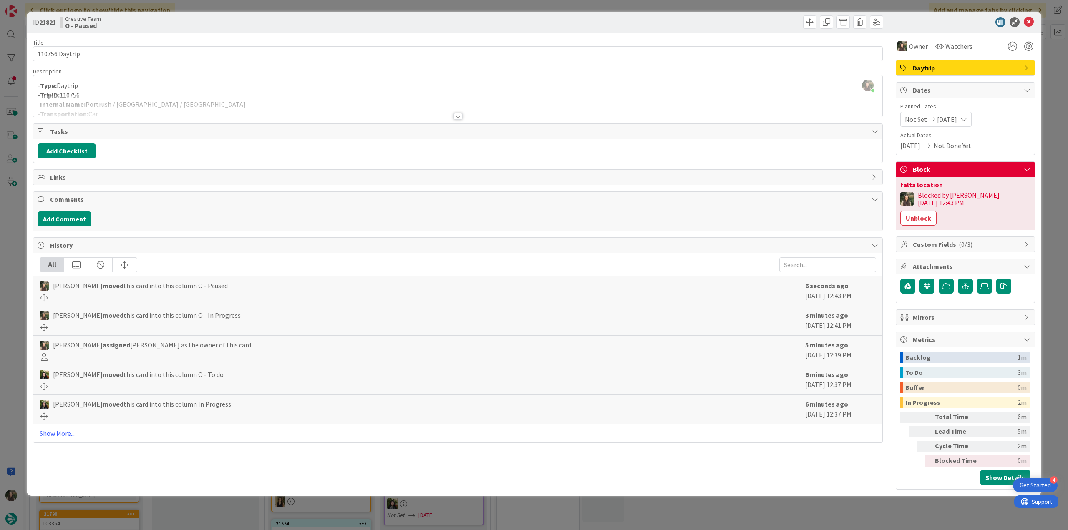
click at [1051, 169] on div "ID 21821 Creative Team O - Paused Title 14 / 128 110756 Daytrip Description Inê…" at bounding box center [534, 265] width 1068 height 530
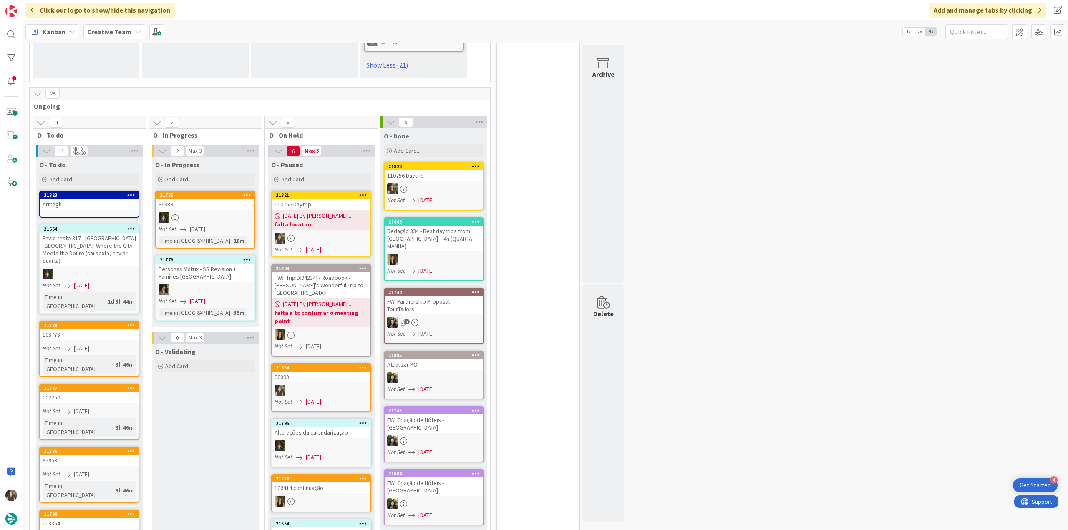
click at [123, 199] on div "Armagh" at bounding box center [89, 204] width 99 height 11
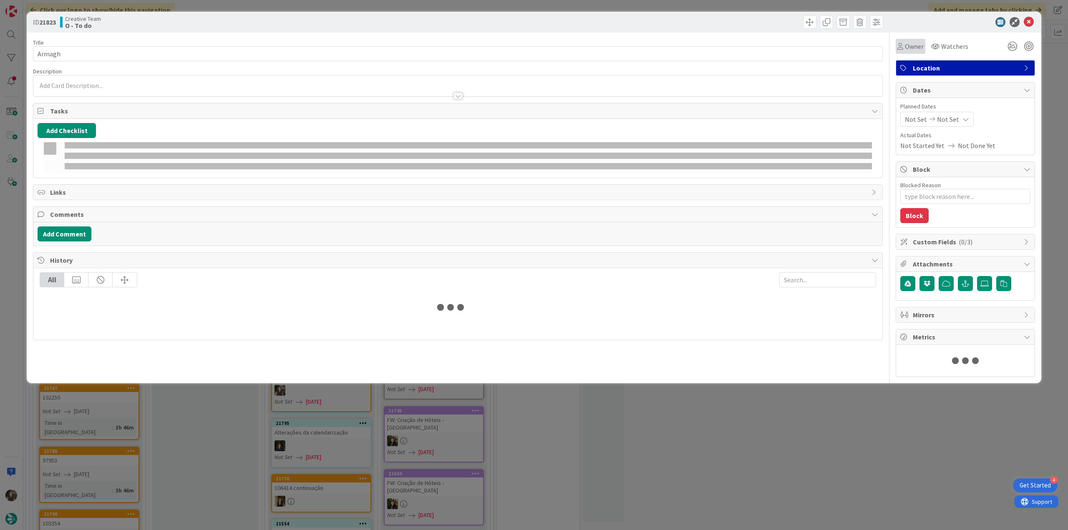
click at [911, 49] on span "Owner" at bounding box center [914, 46] width 19 height 10
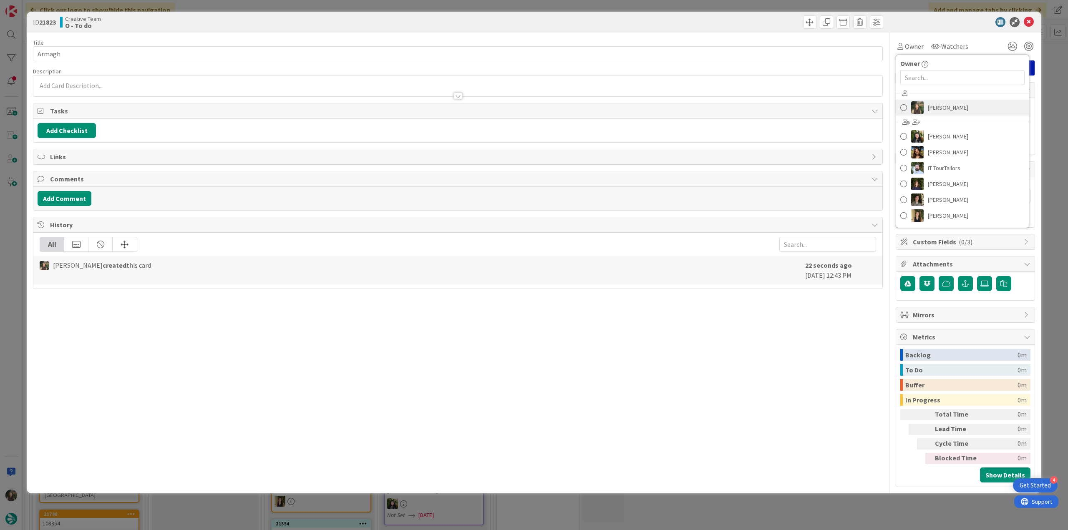
click at [924, 109] on link "[PERSON_NAME]" at bounding box center [963, 108] width 133 height 16
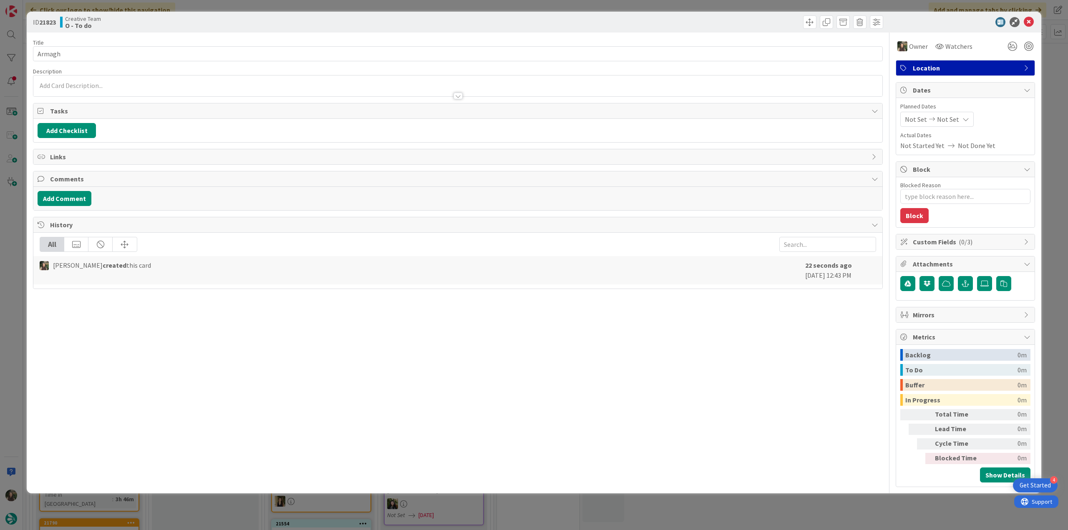
click at [1048, 81] on div "ID 21823 Creative Team O - To do Title 7 / 128 Armagh Description Owner Watcher…" at bounding box center [534, 265] width 1068 height 530
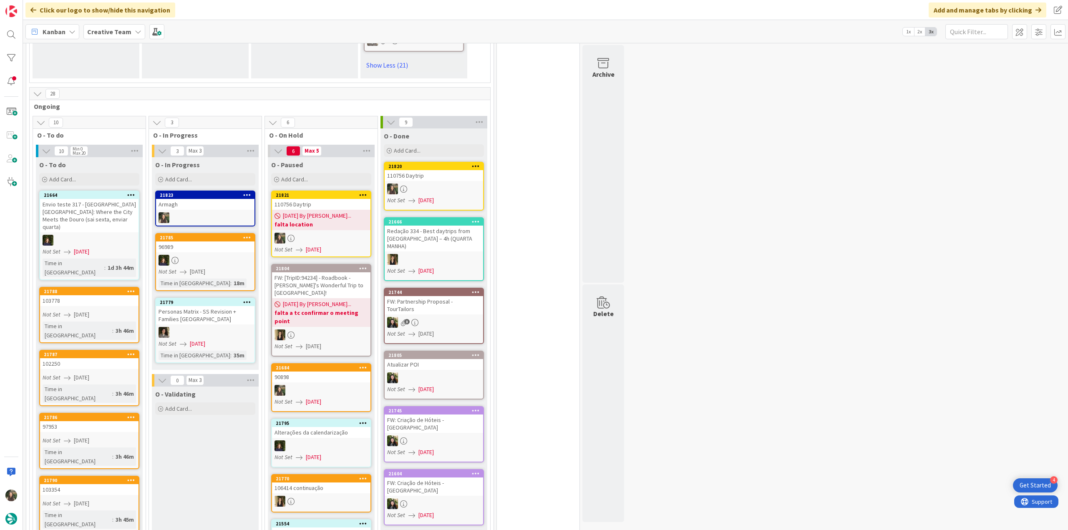
click at [215, 212] on div at bounding box center [205, 217] width 99 height 11
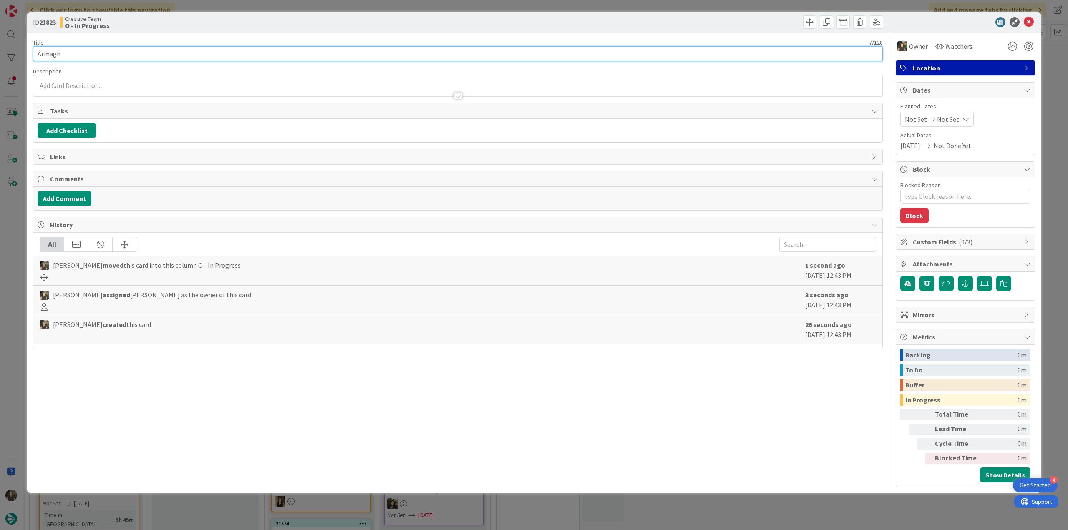
click at [53, 56] on input "Armagh" at bounding box center [458, 53] width 850 height 15
type textarea "x"
click at [7, 230] on div "ID 21823 Creative Team O - In Progress Title 7 / 128 Armagh Description Inês Go…" at bounding box center [534, 265] width 1068 height 530
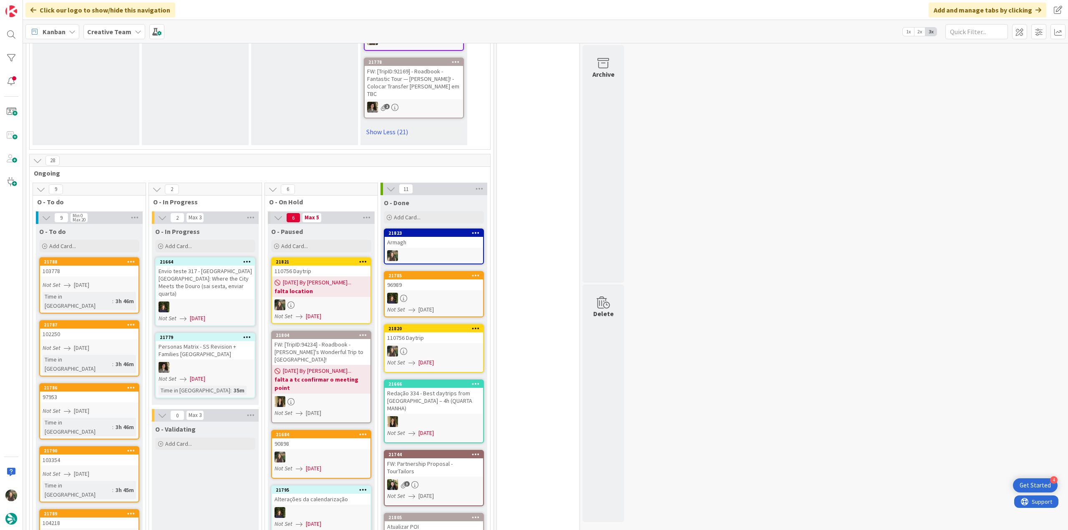
scroll to position [1770, 0]
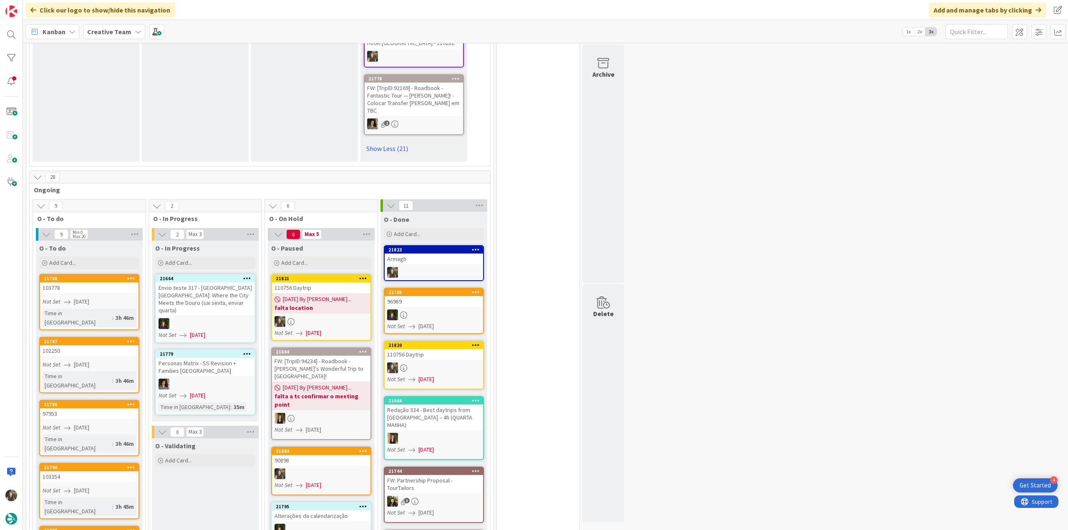
click at [311, 316] on div at bounding box center [321, 321] width 99 height 11
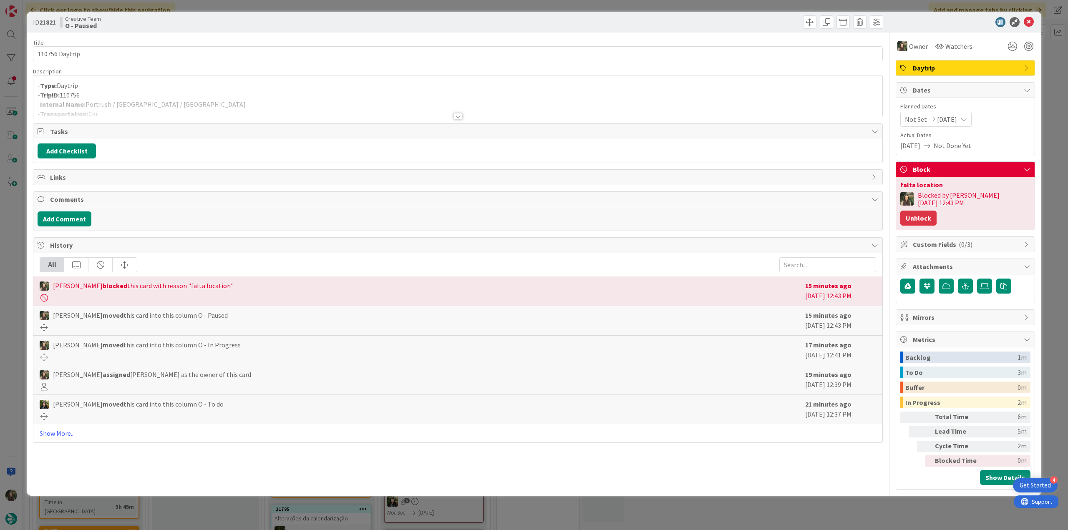
click at [937, 211] on button "Unblock" at bounding box center [919, 218] width 36 height 15
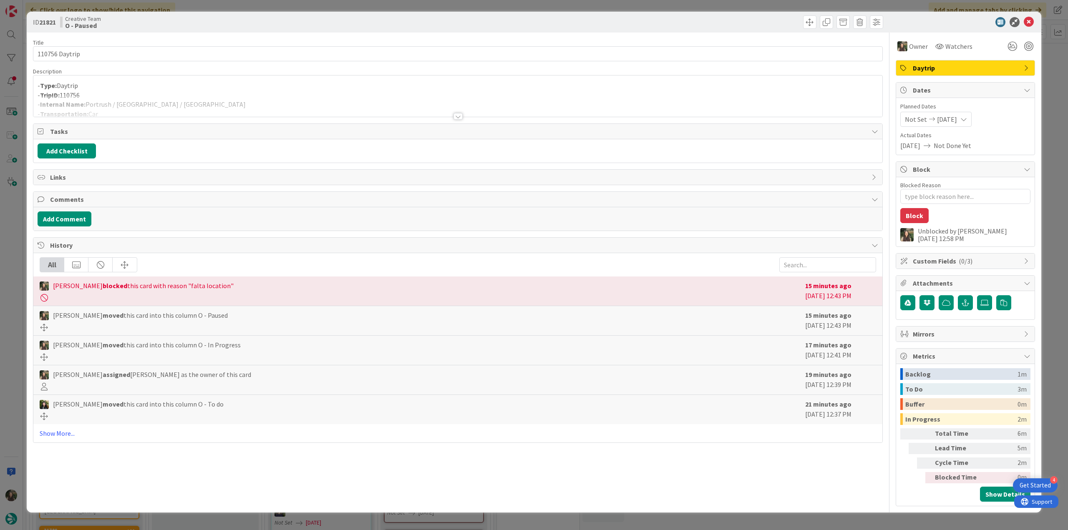
click at [1058, 164] on div "ID 21821 Creative Team O - Paused Title 14 / 128 110756 Daytrip Description - T…" at bounding box center [534, 265] width 1068 height 530
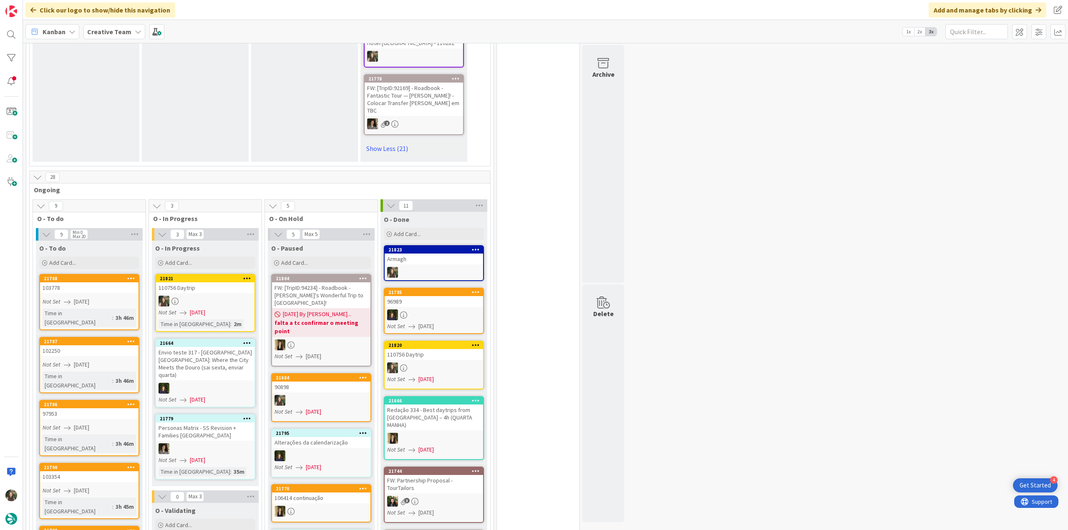
click at [197, 308] on span "[DATE]" at bounding box center [197, 312] width 15 height 9
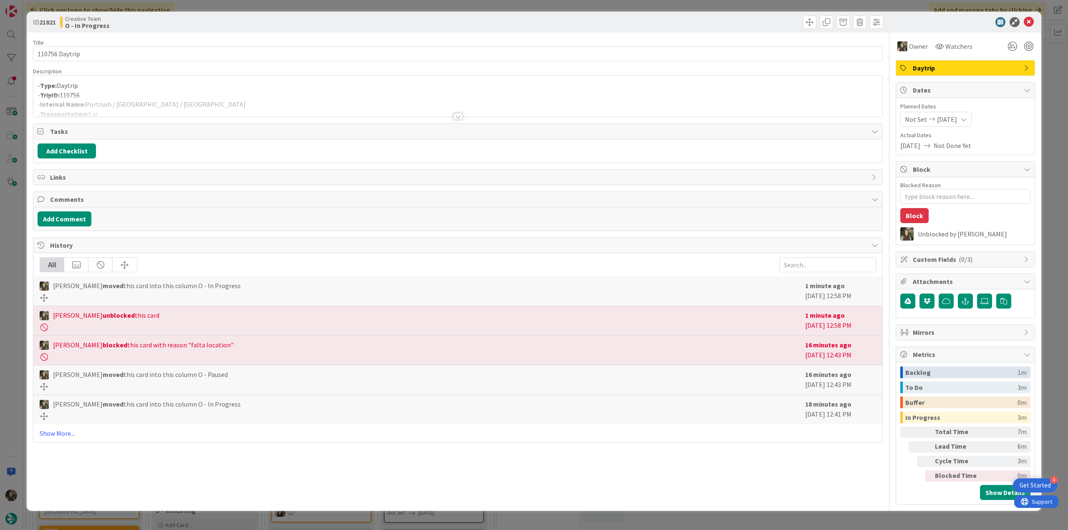
click at [765, 516] on div "ID 21821 Creative Team O - In Progress Title 14 / 128 110756 Daytrip Descriptio…" at bounding box center [534, 265] width 1068 height 530
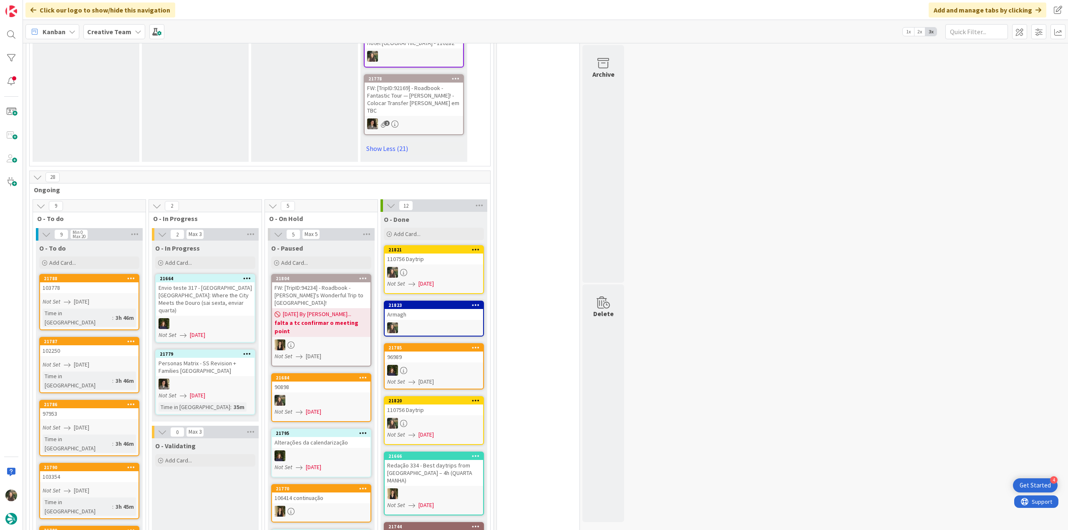
click at [424, 251] on link "21821 110756 Daytrip Not Set [DATE]" at bounding box center [434, 269] width 100 height 49
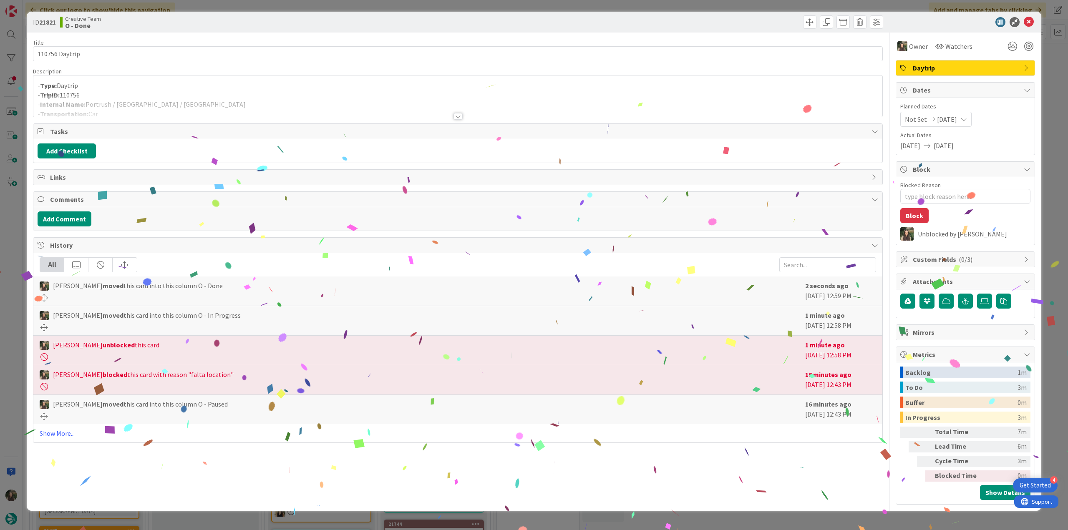
type textarea "x"
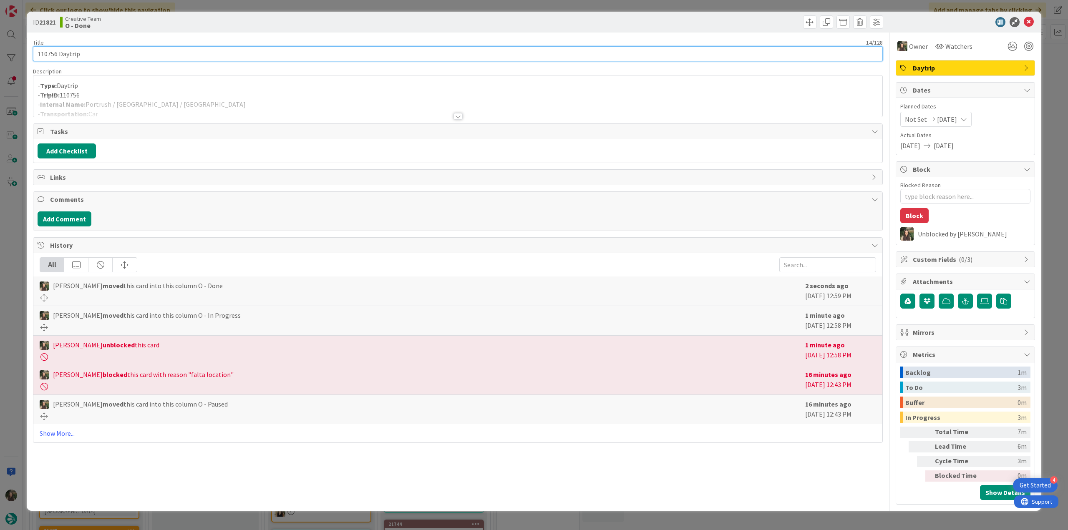
drag, startPoint x: 89, startPoint y: 58, endPoint x: 23, endPoint y: 56, distance: 66.4
click at [23, 56] on div "ID 21821 Creative Team O - Done Title 14 / 128 110756 Daytrip Description - Typ…" at bounding box center [534, 265] width 1068 height 530
click at [170, 102] on div at bounding box center [457, 106] width 849 height 21
